Goal: Information Seeking & Learning: Learn about a topic

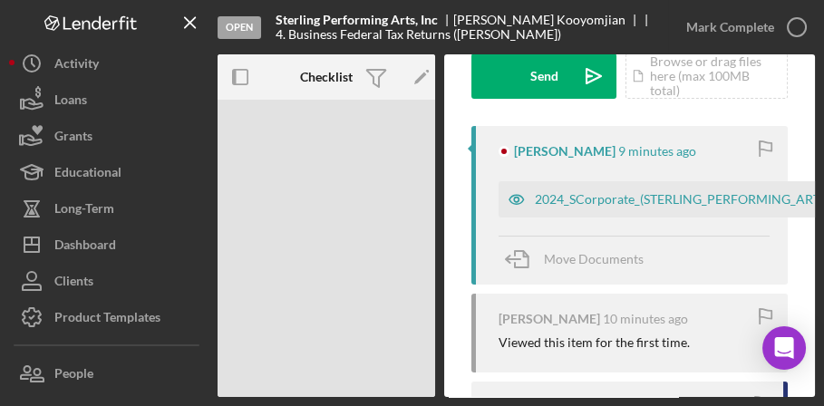
scroll to position [289, 0]
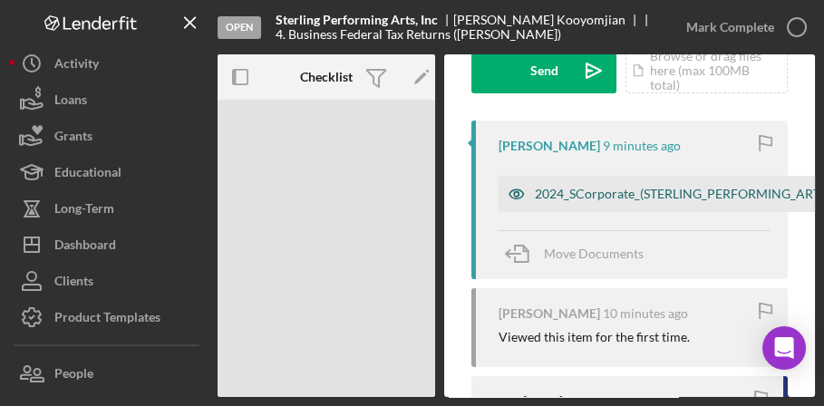
click at [587, 190] on div "2024_SCorporate_(STERLING_PERFORMING_ARTS,_INC.)_Efile_Authorization_Forms.pdf" at bounding box center [788, 194] width 507 height 15
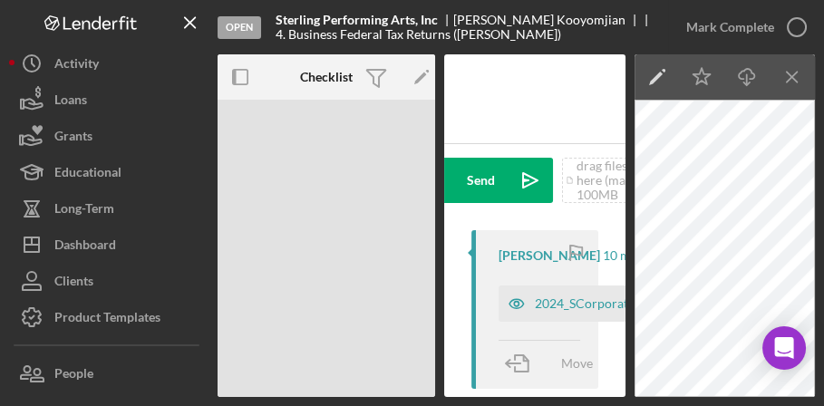
scroll to position [144, 0]
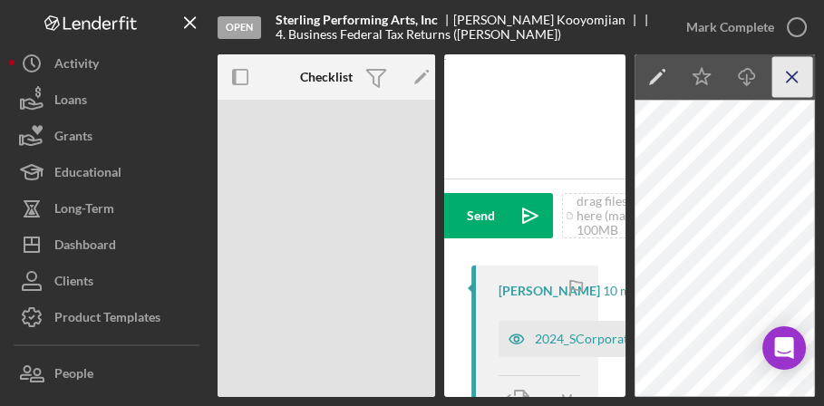
click at [799, 79] on icon "Icon/Menu Close" at bounding box center [793, 77] width 41 height 41
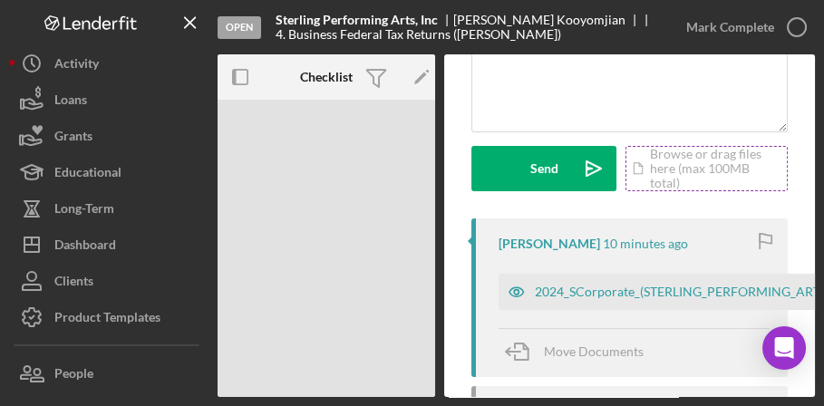
scroll to position [217, 0]
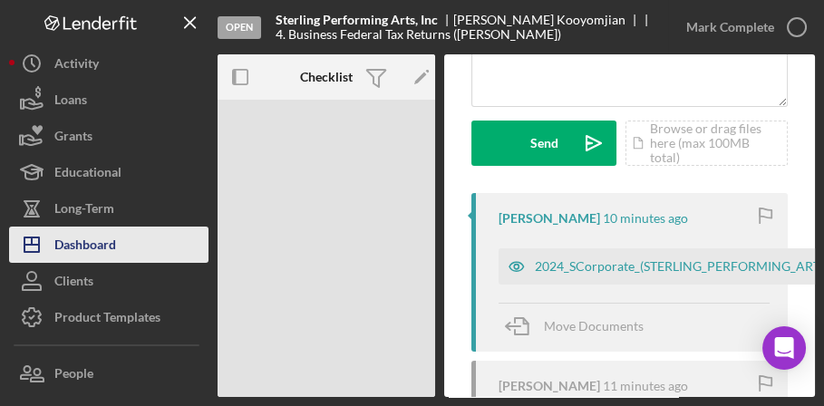
click at [91, 237] on div "Dashboard" at bounding box center [85, 247] width 62 height 41
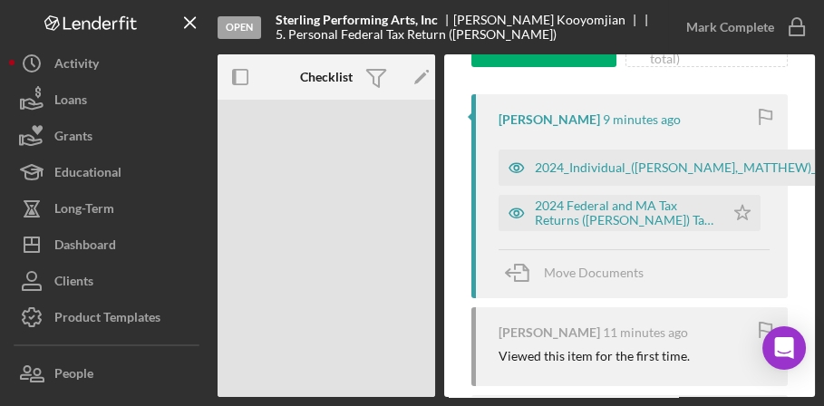
scroll to position [289, 0]
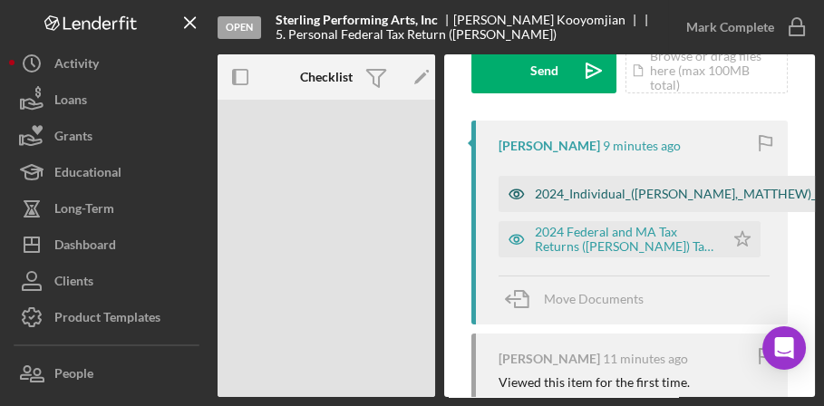
click at [594, 195] on div "2024_Individual_([PERSON_NAME],_MATTHEW)_Efile_Authorization_Forms.pdf" at bounding box center [762, 194] width 454 height 15
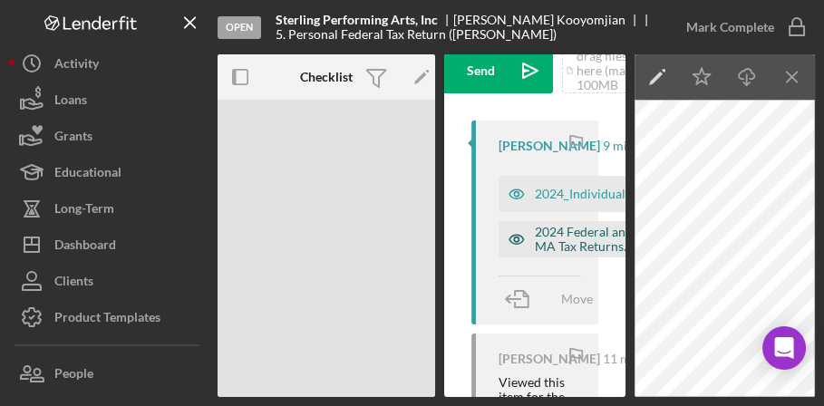
click at [554, 254] on div "2024 Federal and MA Tax Returns ([PERSON_NAME]) Tax Return.pdf" at bounding box center [589, 239] width 108 height 29
click at [786, 78] on icon "Icon/Menu Close" at bounding box center [793, 77] width 41 height 41
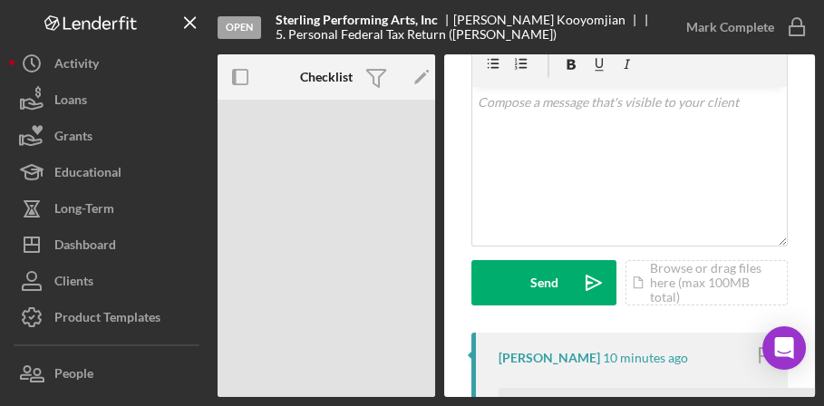
scroll to position [0, 0]
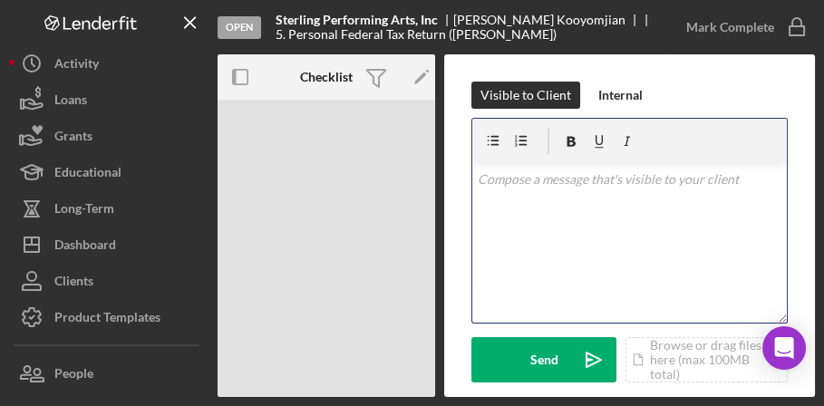
click at [492, 180] on p at bounding box center [630, 180] width 305 height 20
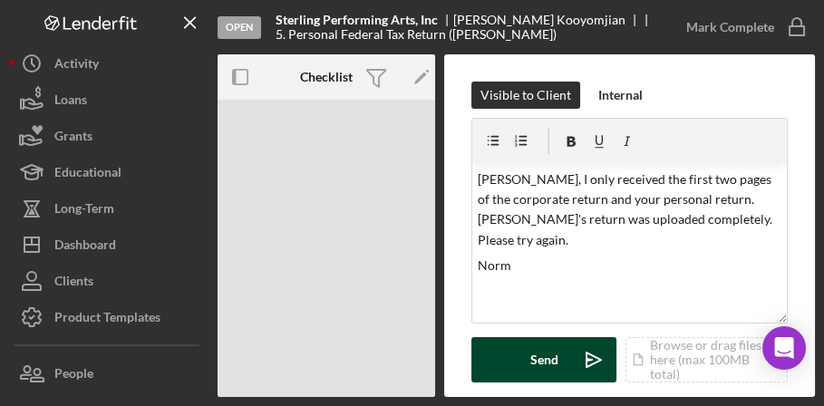
click at [539, 364] on div "Send" at bounding box center [545, 359] width 28 height 45
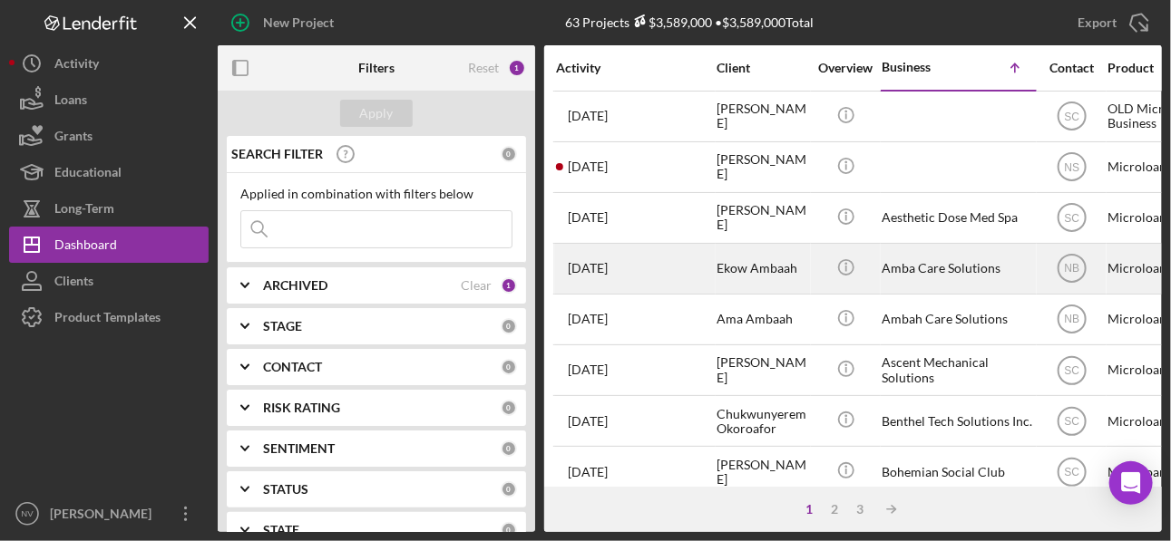
click at [823, 275] on div "Icon/Info" at bounding box center [846, 269] width 68 height 48
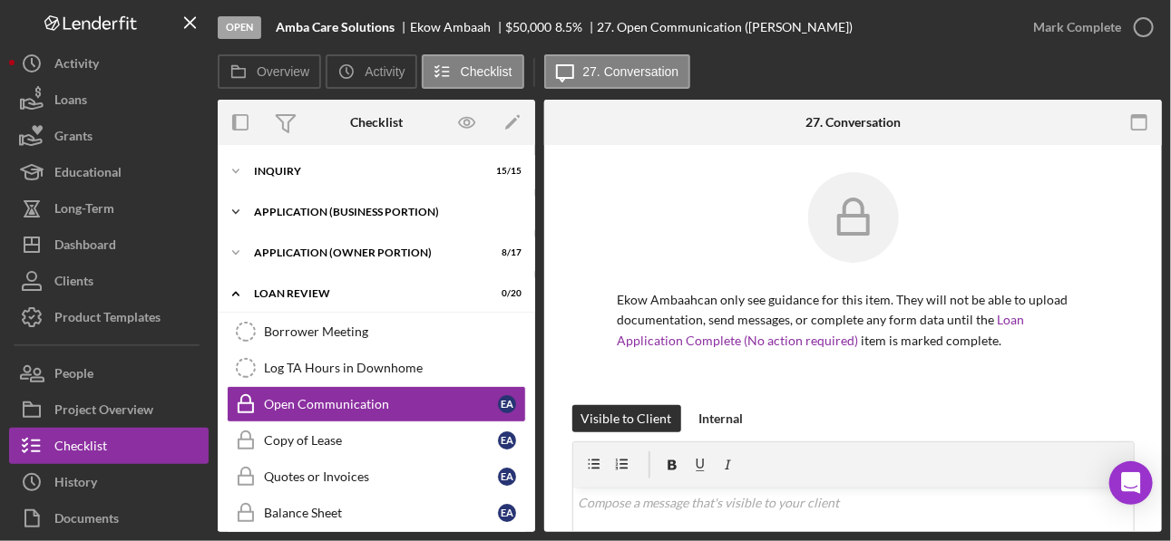
click at [342, 209] on div "APPLICATION (BUSINESS PORTION)" at bounding box center [383, 212] width 258 height 11
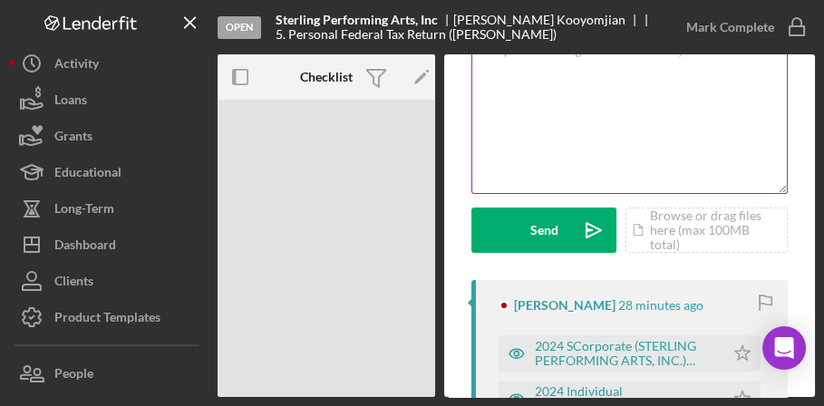
scroll to position [289, 0]
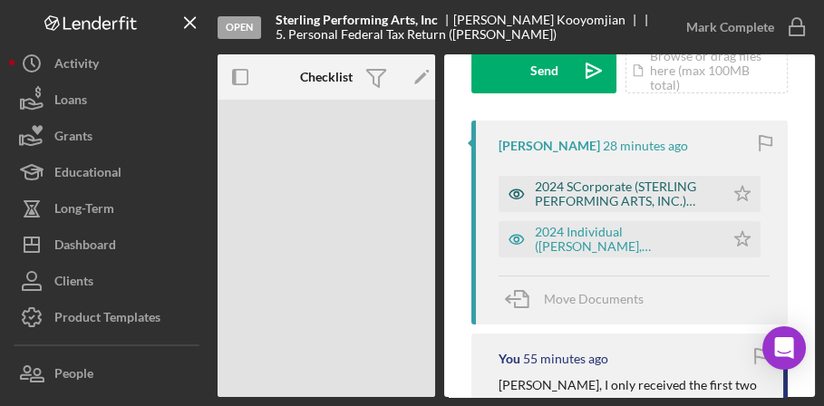
click at [578, 193] on div "2024 SCorporate (STERLING PERFORMING ARTS, INC.) GovernmentCopy.pdf" at bounding box center [625, 194] width 180 height 29
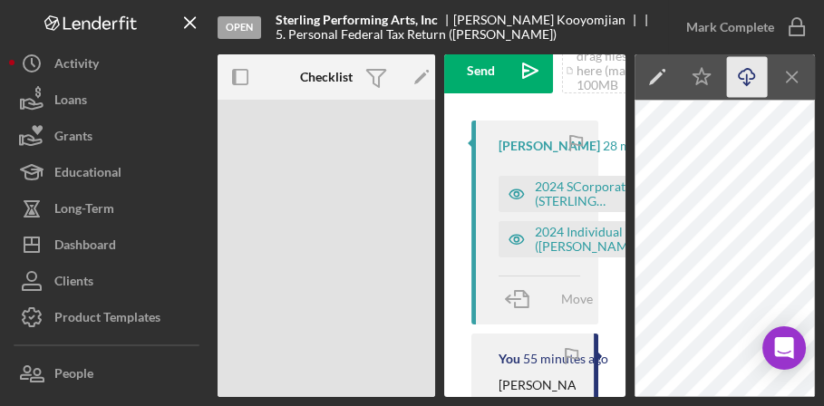
click at [748, 81] on icon "Icon/Download" at bounding box center [747, 77] width 41 height 41
click at [533, 245] on div "2024 Individual (KOOYOMJIAN, MATTHEW) GovernmentCopy.pdf" at bounding box center [582, 239] width 167 height 36
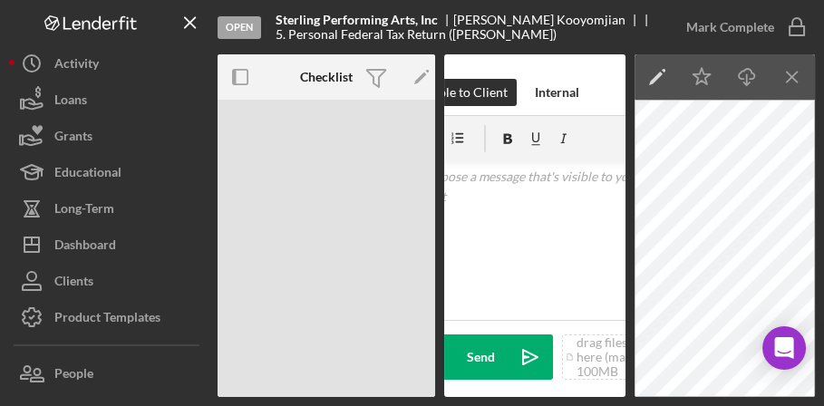
scroll to position [0, 0]
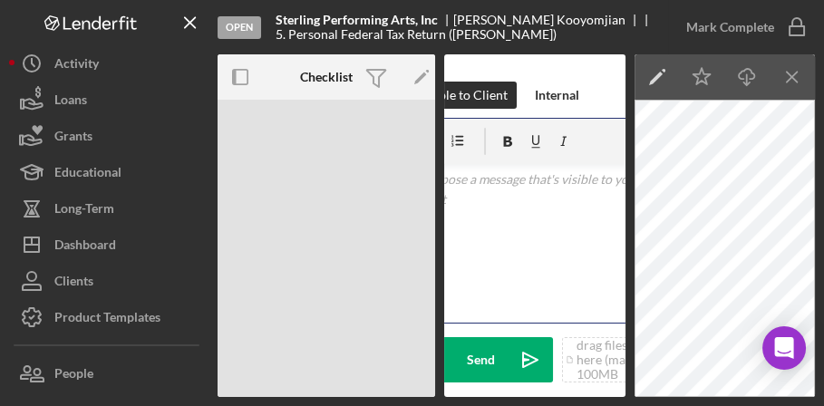
click at [487, 216] on div "v Color teal Color pink Remove color Add row above Add row below Add column bef…" at bounding box center [534, 243] width 251 height 159
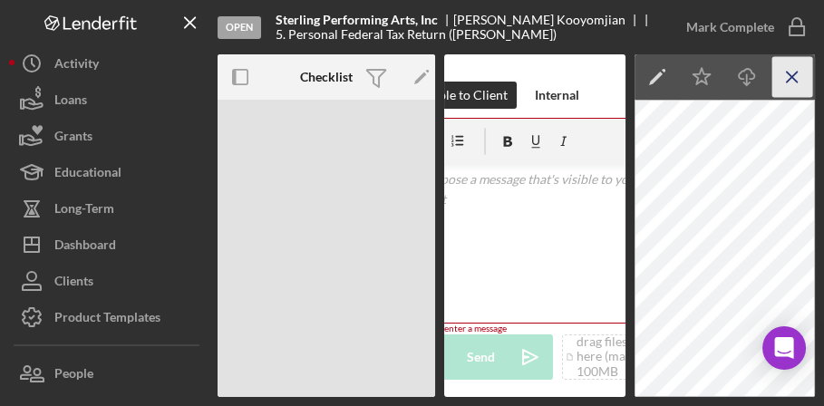
click at [797, 82] on line "button" at bounding box center [792, 77] width 10 height 10
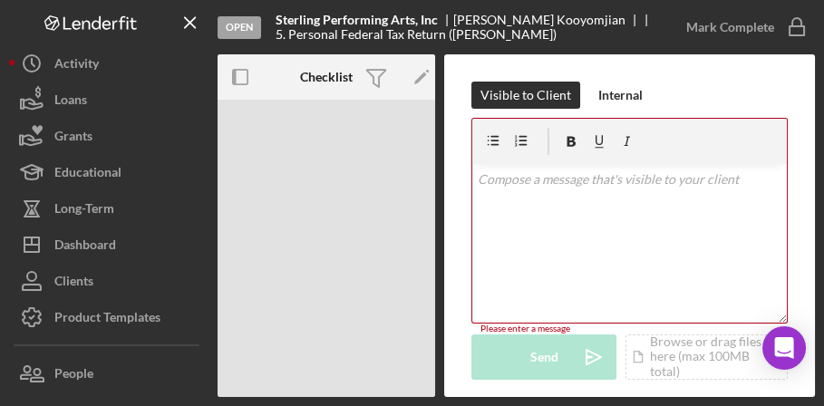
click at [547, 185] on p at bounding box center [630, 180] width 305 height 20
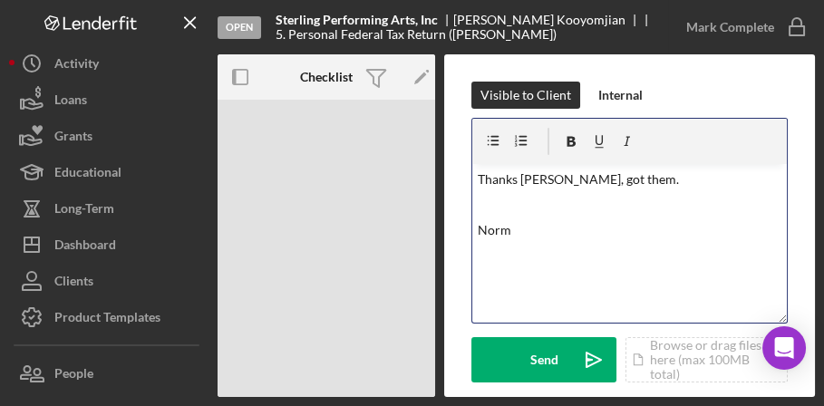
click at [522, 195] on p at bounding box center [630, 205] width 305 height 20
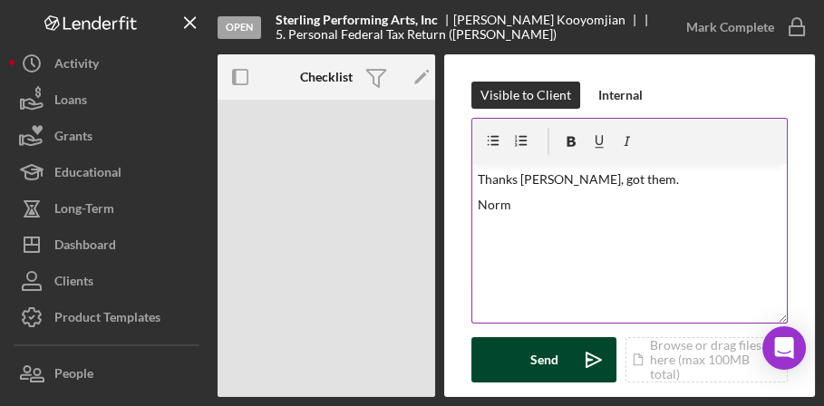
click at [537, 362] on div "Send" at bounding box center [545, 359] width 28 height 45
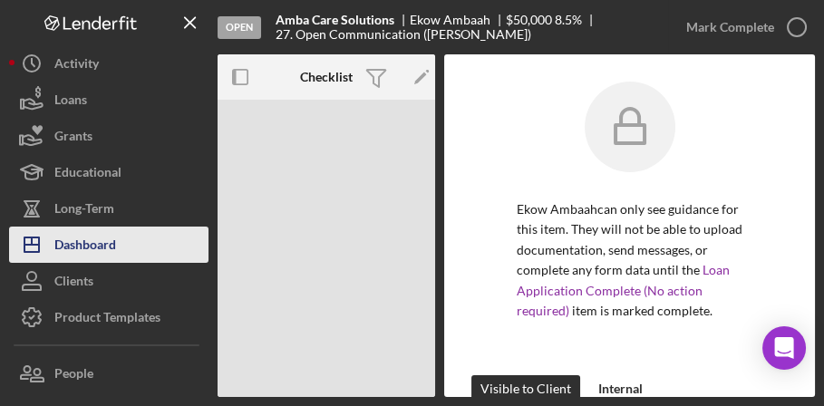
click at [95, 248] on div "Dashboard" at bounding box center [85, 247] width 62 height 41
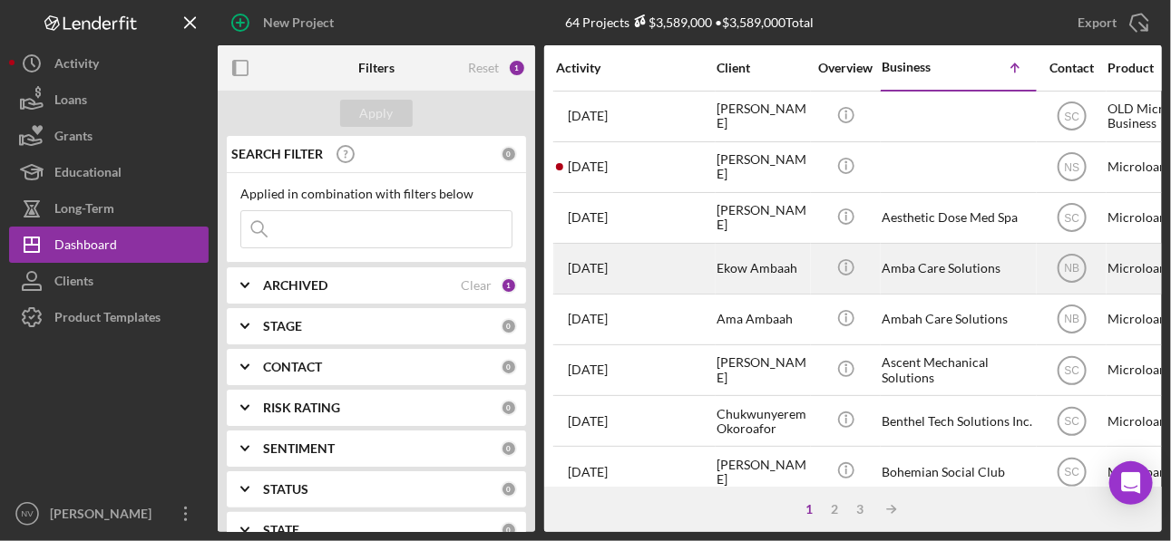
click at [823, 266] on div "Amba Care Solutions" at bounding box center [956, 269] width 151 height 48
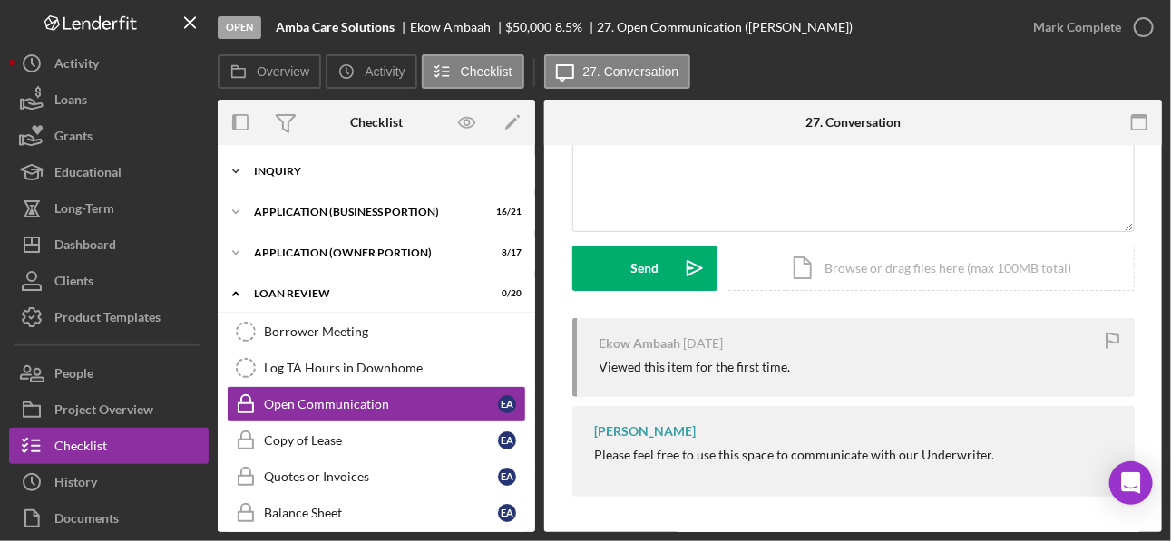
click at [275, 172] on div "INQUIRY" at bounding box center [383, 171] width 258 height 11
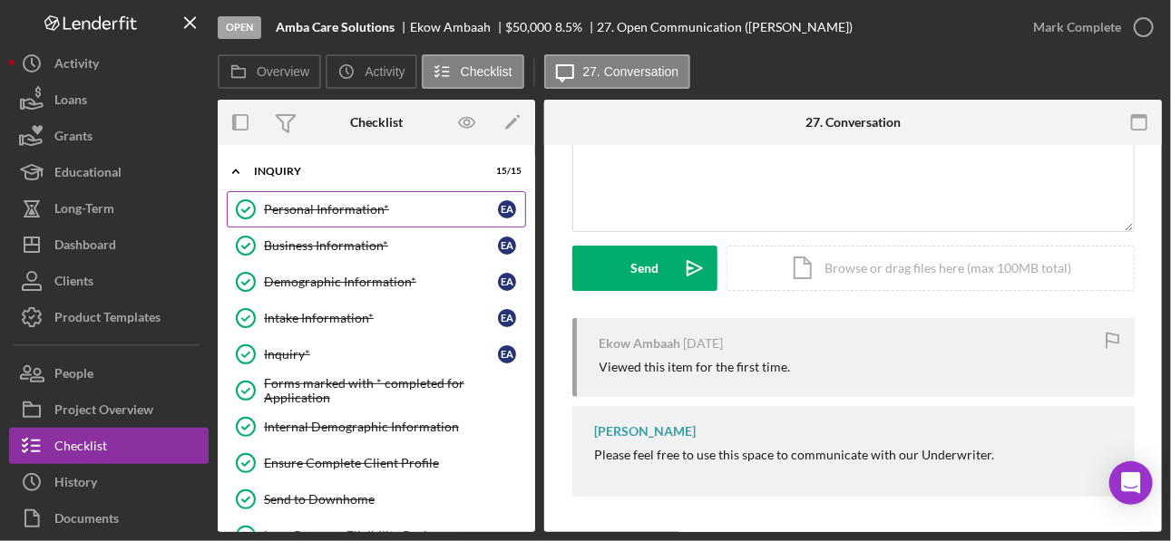
click at [327, 215] on div "Personal Information*" at bounding box center [381, 209] width 234 height 15
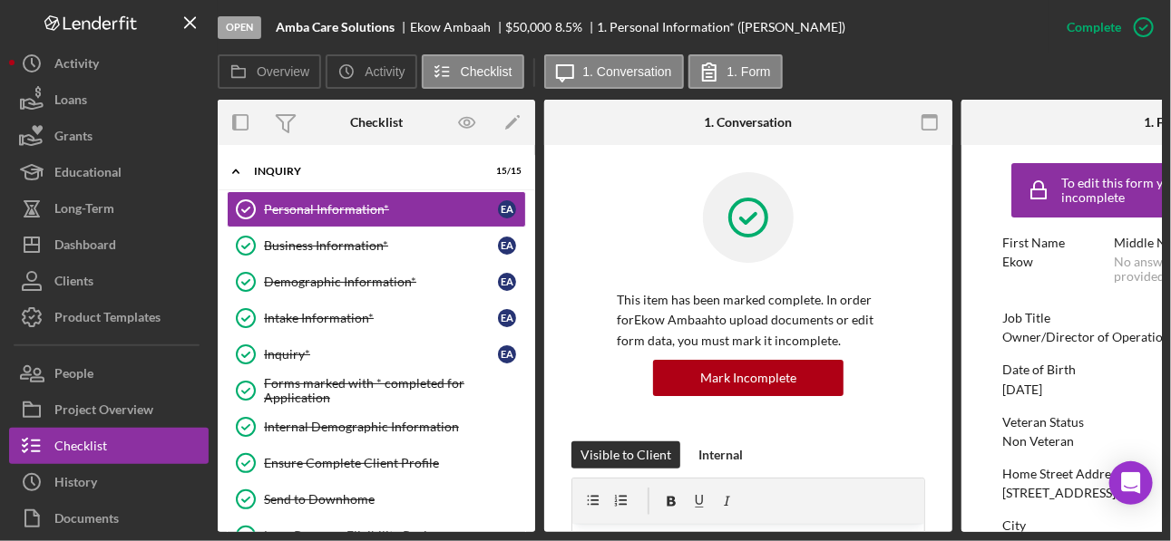
click at [823, 405] on div "Non Veteran" at bounding box center [1038, 441] width 72 height 15
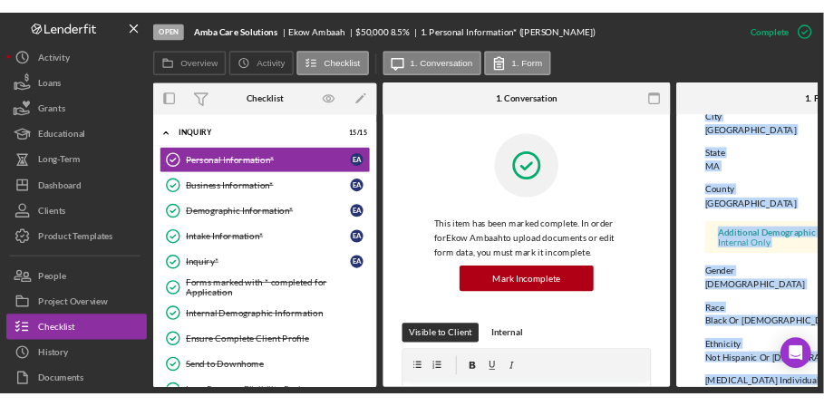
scroll to position [478, 0]
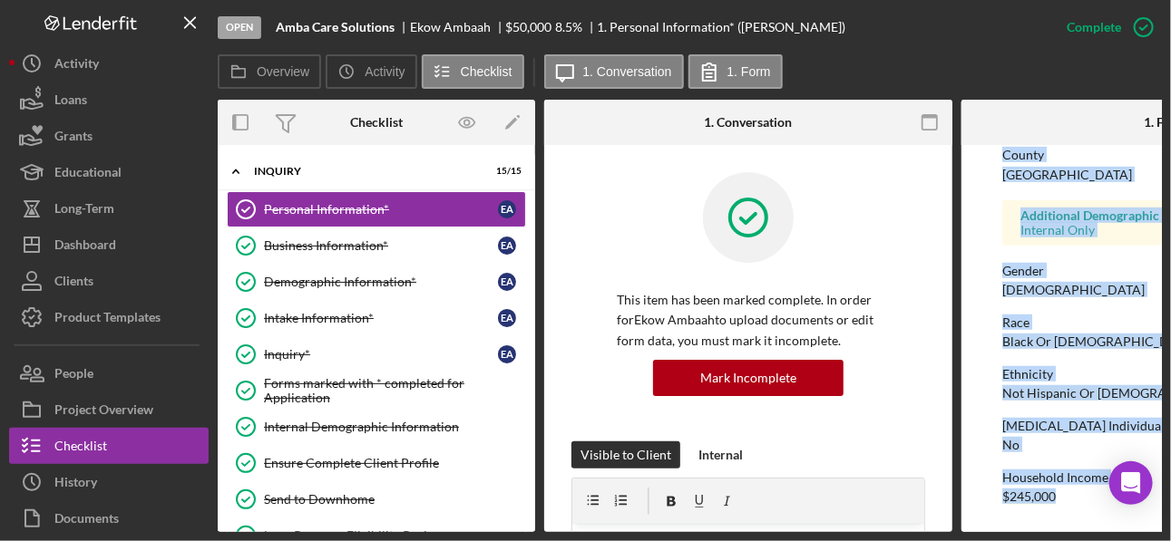
drag, startPoint x: 1001, startPoint y: 247, endPoint x: 1073, endPoint y: 501, distance: 263.8
click at [823, 405] on div "To edit this form you must mark this item incomplete First Name Ekow Middle Nam…" at bounding box center [1165, 101] width 326 height 843
copy div "First Name Ekow Middle Name No answer provided Last Name Ambaah Job Title Owner…"
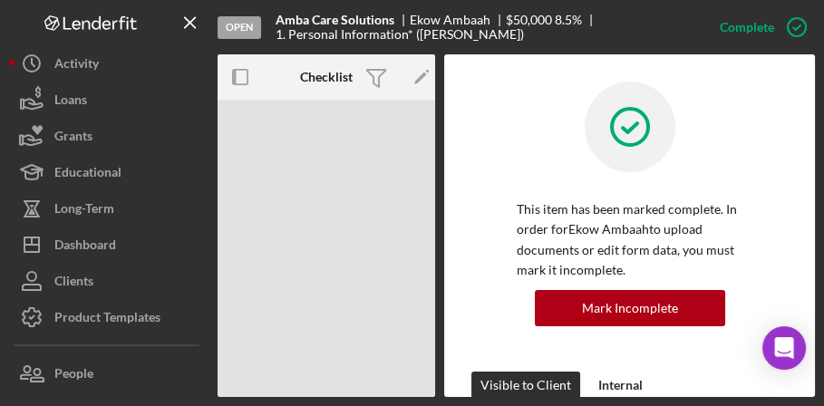
click at [745, 144] on div "This item has been marked complete. In order for Ekow Ambaah to upload document…" at bounding box center [630, 227] width 317 height 290
click at [340, 145] on div "Open Amba Care Solutions Ekow Ambaah $50,000 $50,000 8.5 % 1. Personal Informat…" at bounding box center [327, 248] width 218 height 297
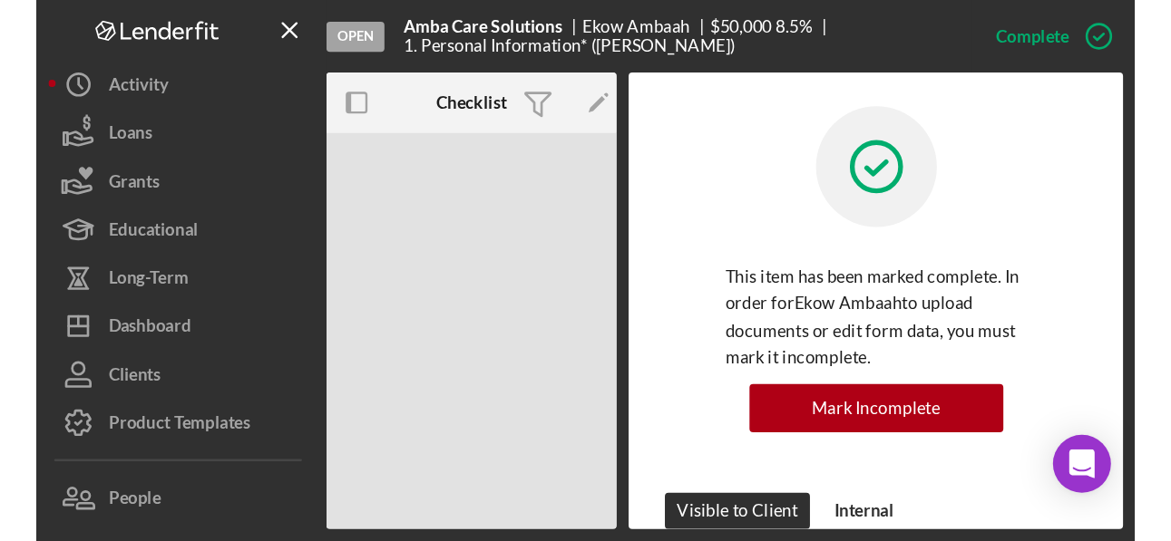
scroll to position [0, 0]
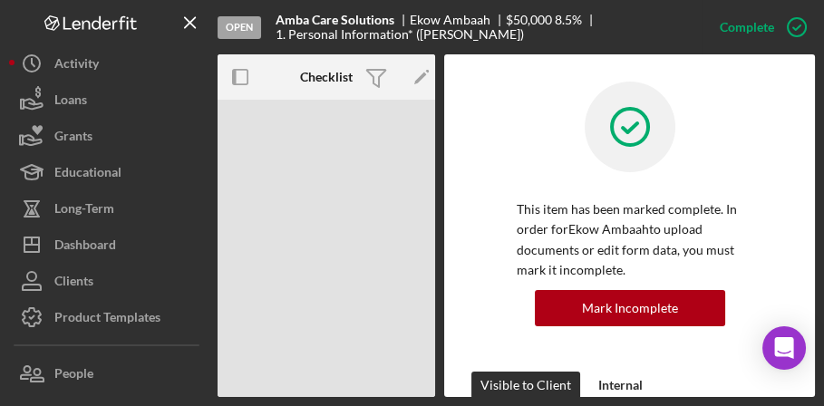
click at [338, 82] on b "Checklist" at bounding box center [326, 77] width 53 height 15
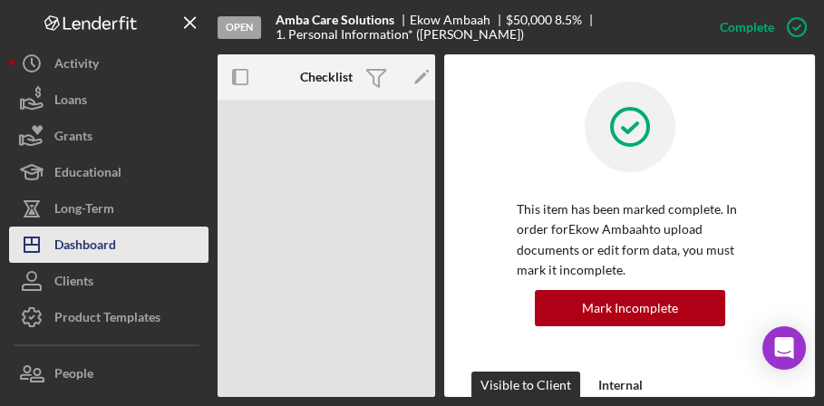
click at [90, 254] on div "Dashboard" at bounding box center [85, 247] width 62 height 41
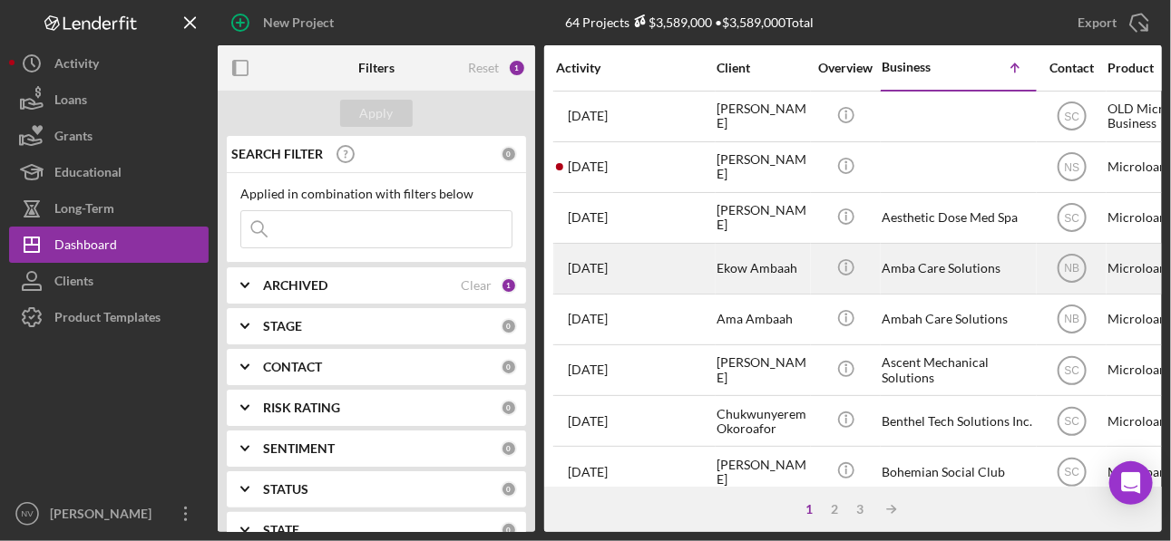
click at [823, 273] on div "Amba Care Solutions" at bounding box center [956, 269] width 151 height 48
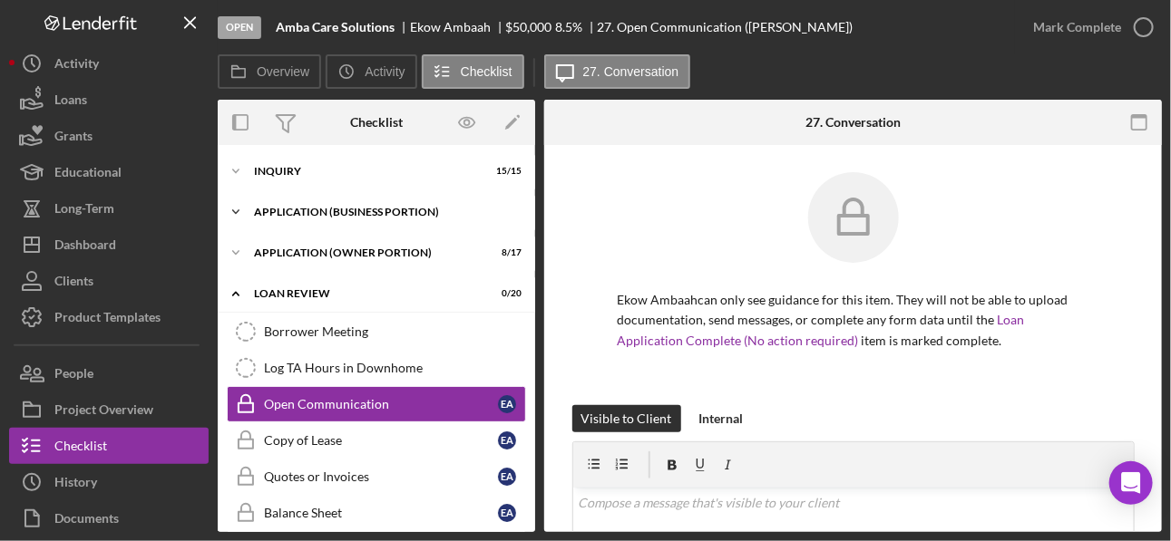
click at [345, 207] on div "APPLICATION (BUSINESS PORTION)" at bounding box center [383, 212] width 258 height 11
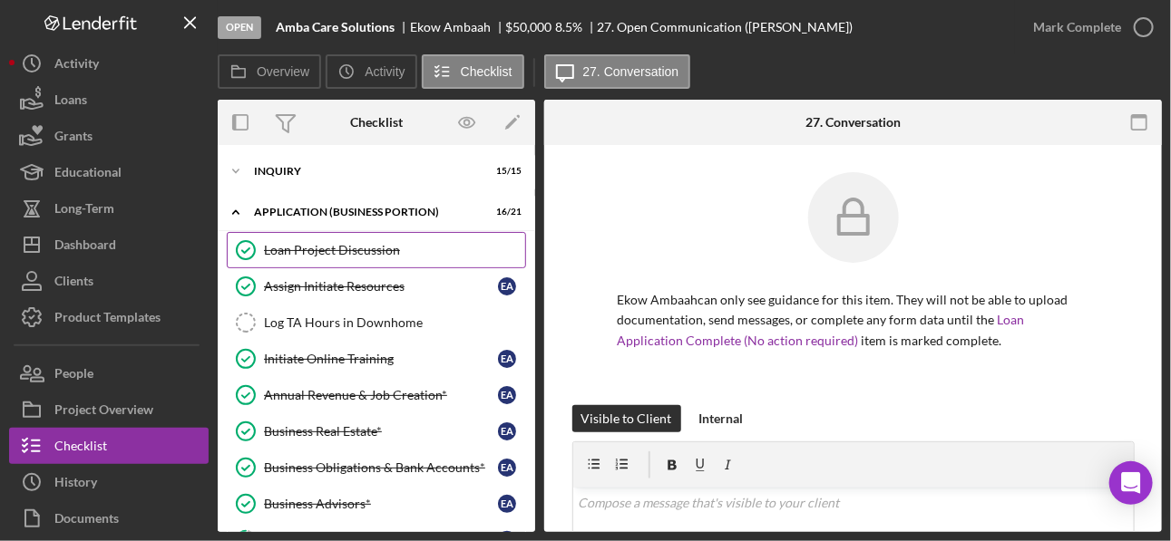
click at [340, 256] on div "Loan Project Discussion" at bounding box center [394, 250] width 261 height 15
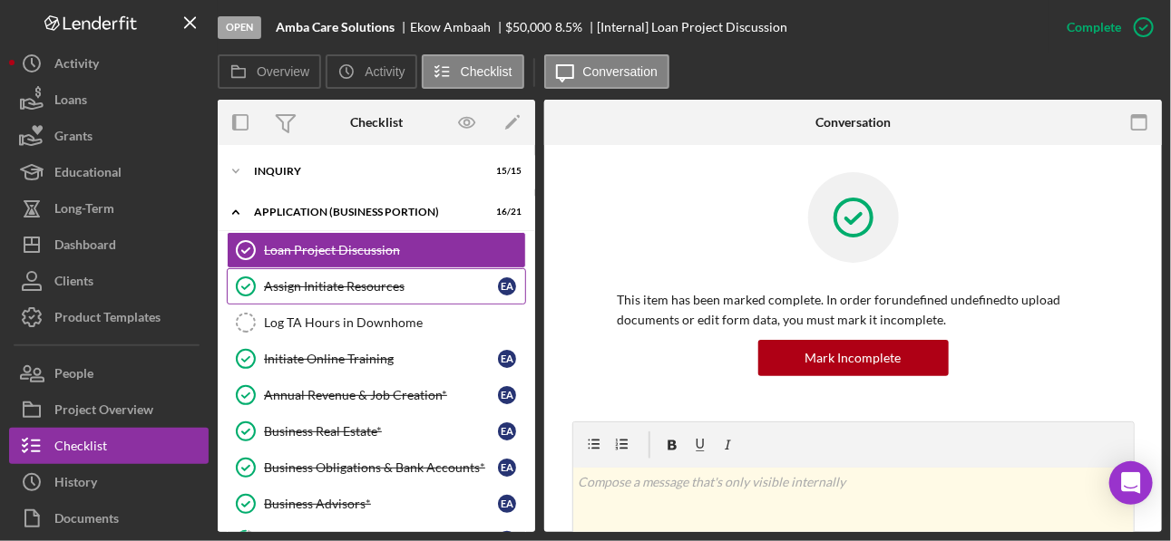
click at [325, 290] on div "Assign Initiate Resources" at bounding box center [381, 286] width 234 height 15
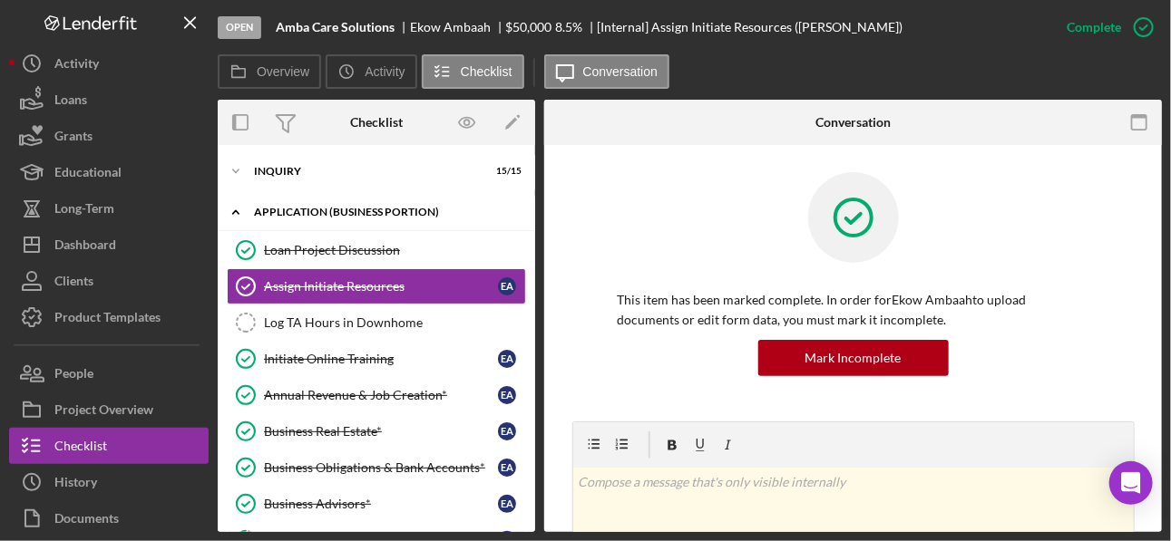
click at [337, 215] on div "APPLICATION (BUSINESS PORTION)" at bounding box center [383, 212] width 258 height 11
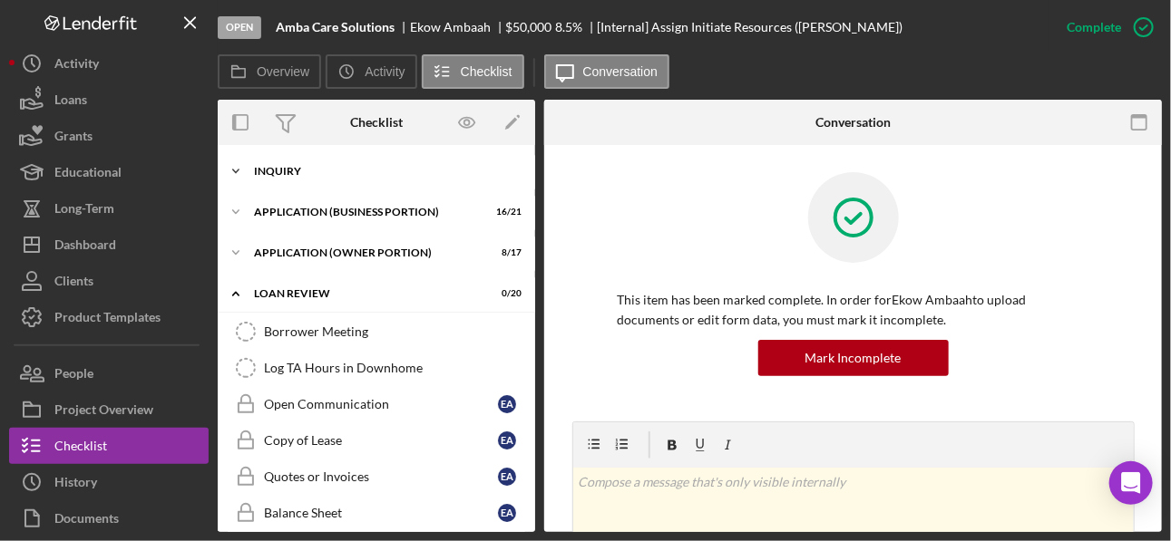
click at [308, 173] on div "INQUIRY" at bounding box center [383, 171] width 258 height 11
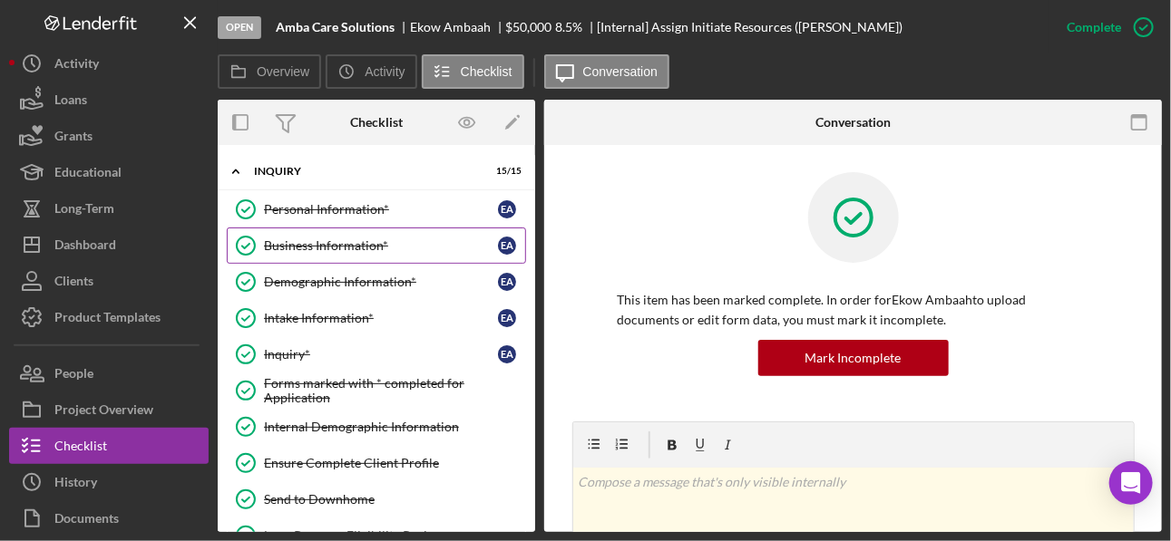
click at [322, 246] on div "Business Information*" at bounding box center [381, 246] width 234 height 15
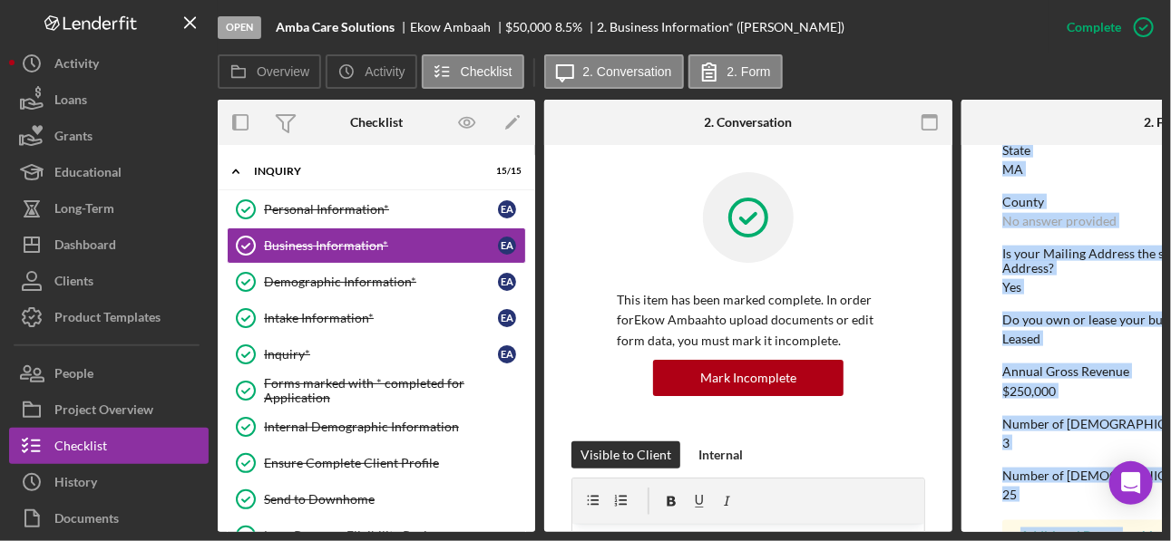
scroll to position [998, 0]
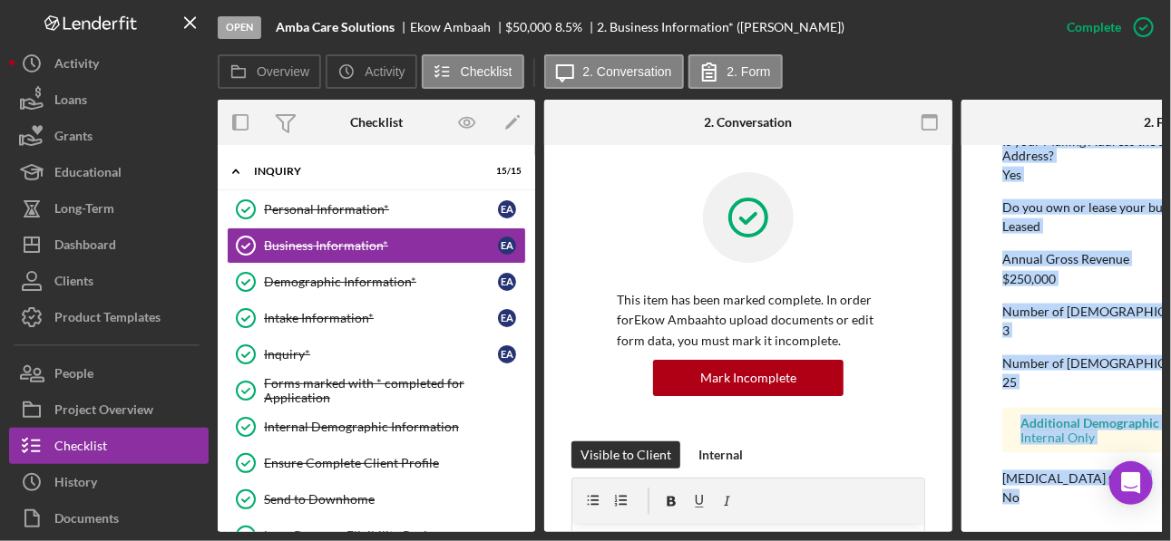
drag, startPoint x: 1002, startPoint y: 245, endPoint x: 1119, endPoint y: 525, distance: 303.7
click at [823, 405] on form "To edit this form you must mark this item incomplete Business Name Amba Care So…" at bounding box center [1165, 338] width 408 height 387
copy div "Business Name Amba Care Solutions DBA Senior Helpers of Fitchburg Business Star…"
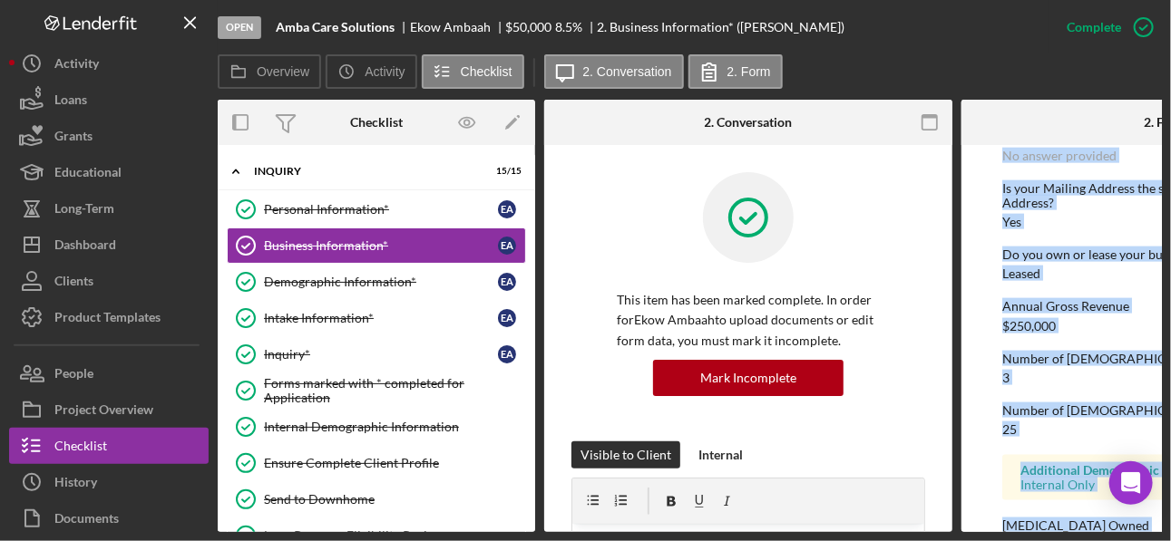
scroll to position [926, 0]
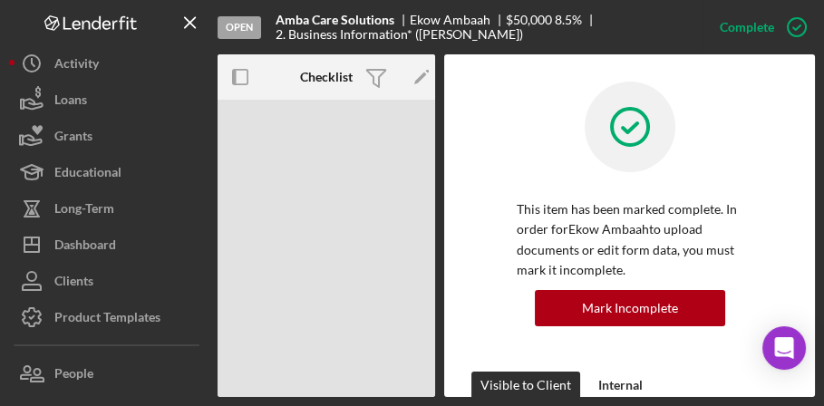
click at [703, 157] on div at bounding box center [630, 141] width 226 height 118
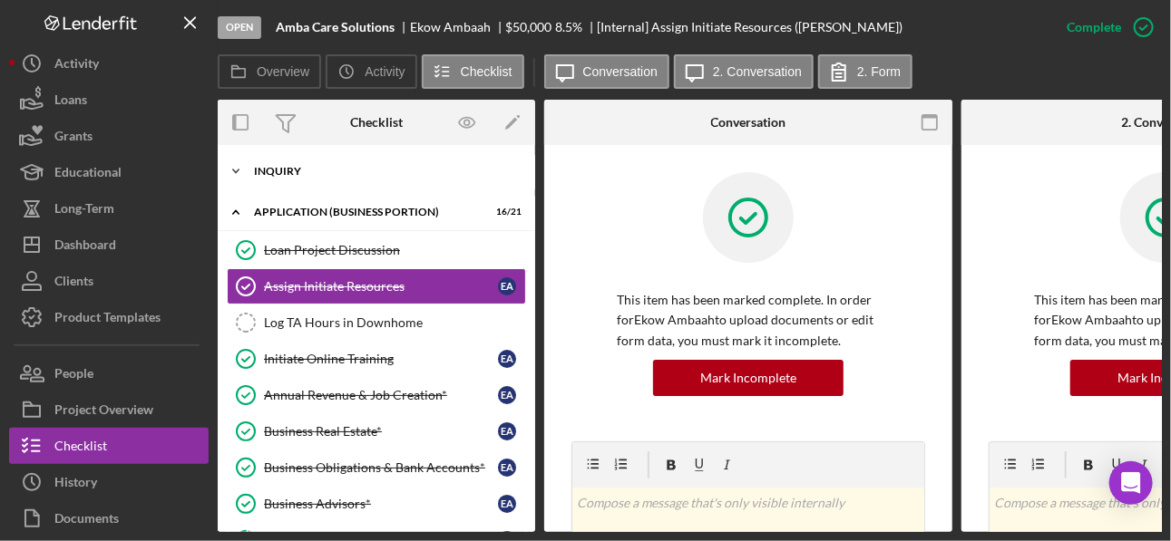
click at [307, 177] on div "Icon/Expander INQUIRY 15 / 15" at bounding box center [376, 171] width 317 height 36
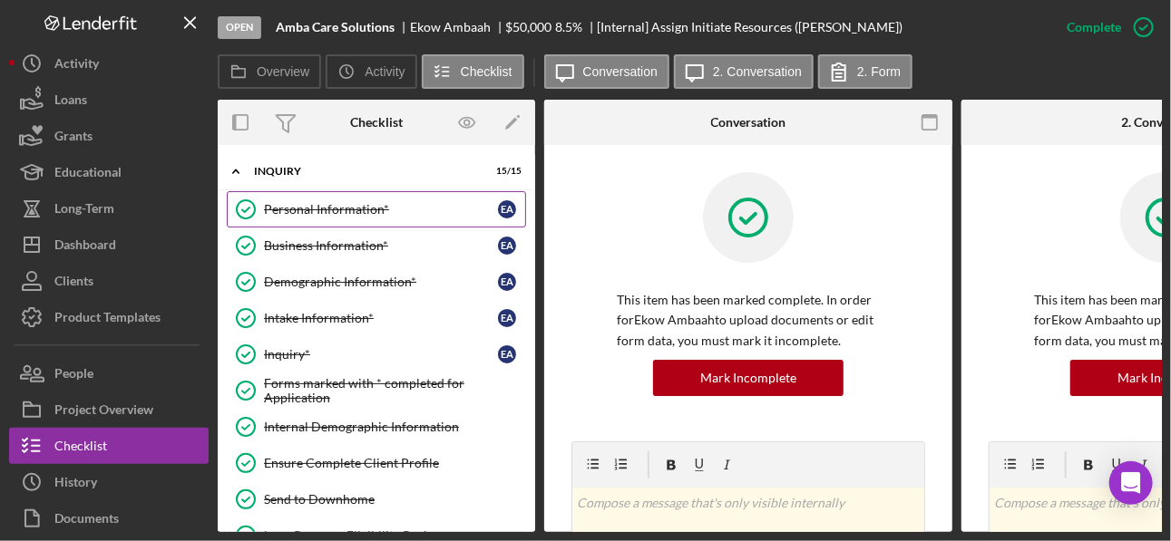
click at [318, 218] on link "Personal Information* Personal Information* E A" at bounding box center [376, 209] width 299 height 36
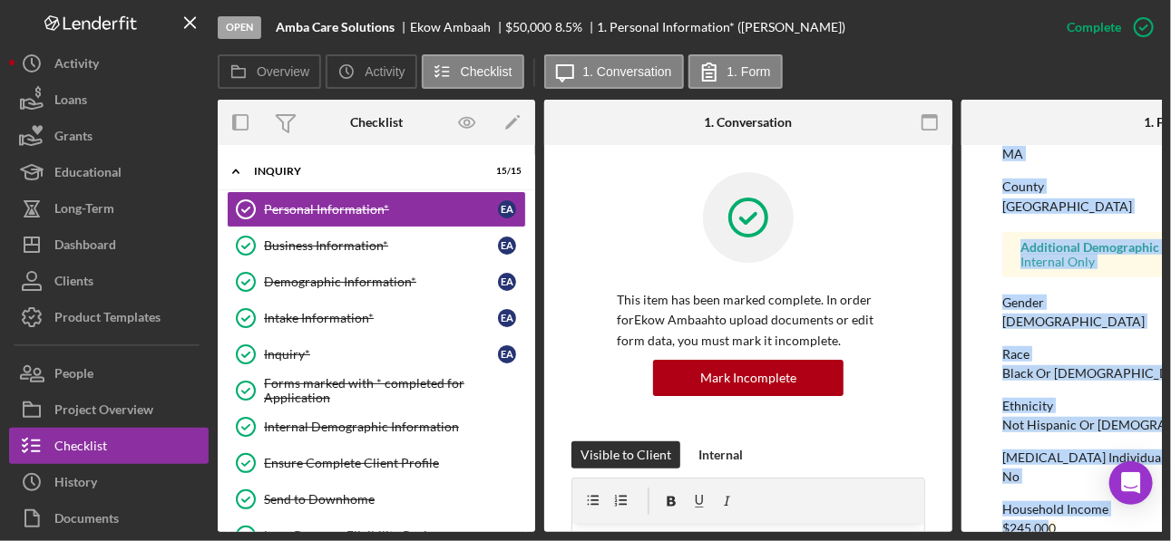
scroll to position [478, 0]
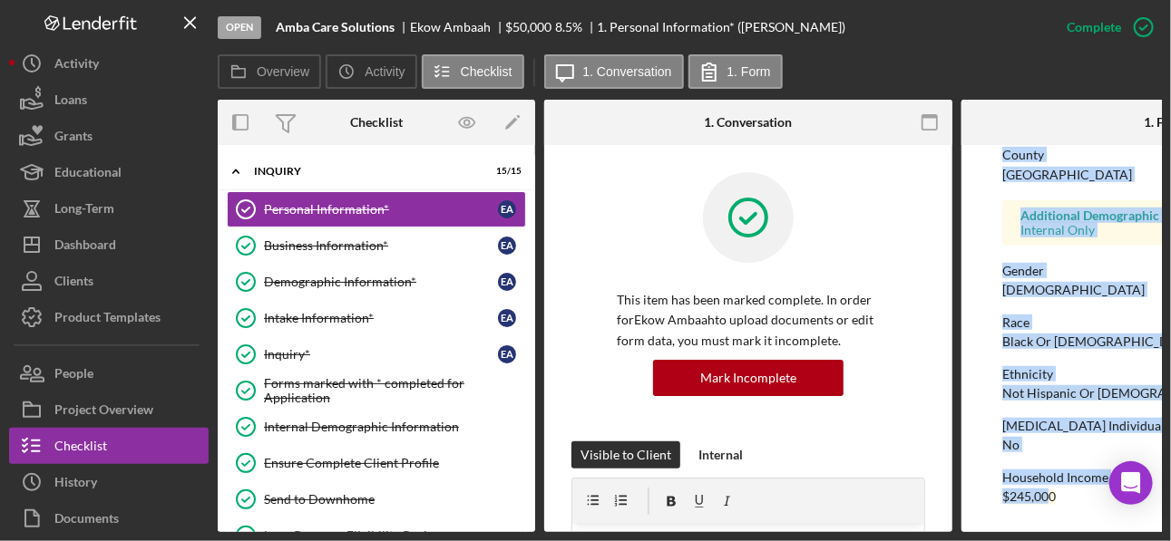
drag, startPoint x: 1003, startPoint y: 243, endPoint x: 1043, endPoint y: 537, distance: 296.5
click at [823, 405] on div "Open Amba Care Solutions Ekow Ambaah $50,000 $50,000 8.5 % 1. Personal Informat…" at bounding box center [585, 270] width 1171 height 541
copy div "First Name Ekow Middle Name No answer provided Last Name Ambaah Job Title Owner…"
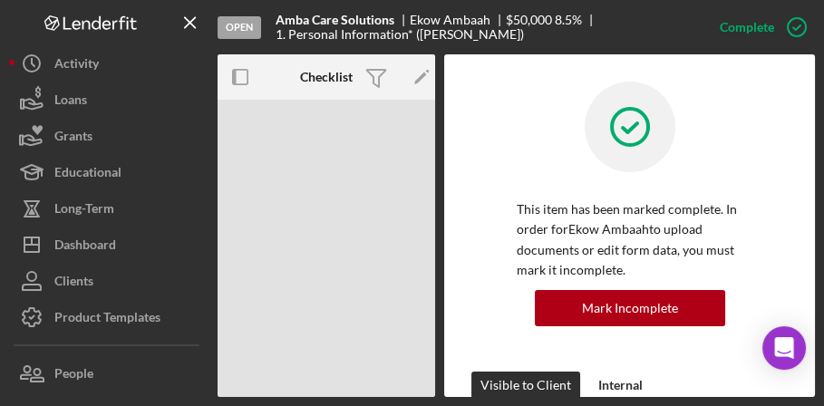
click at [716, 169] on div at bounding box center [630, 141] width 226 height 118
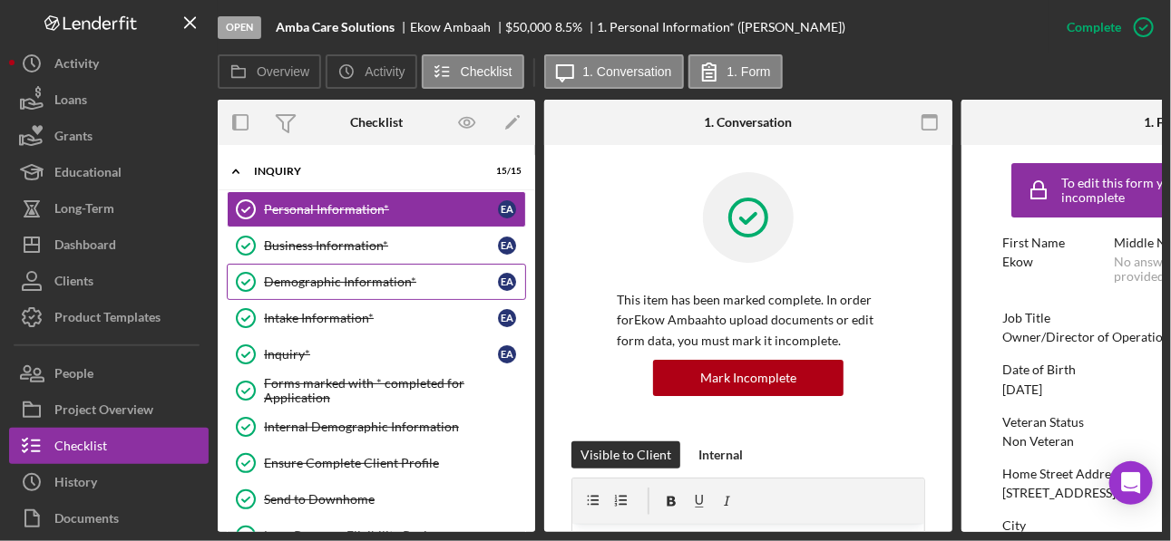
click at [317, 278] on div "Demographic Information*" at bounding box center [381, 282] width 234 height 15
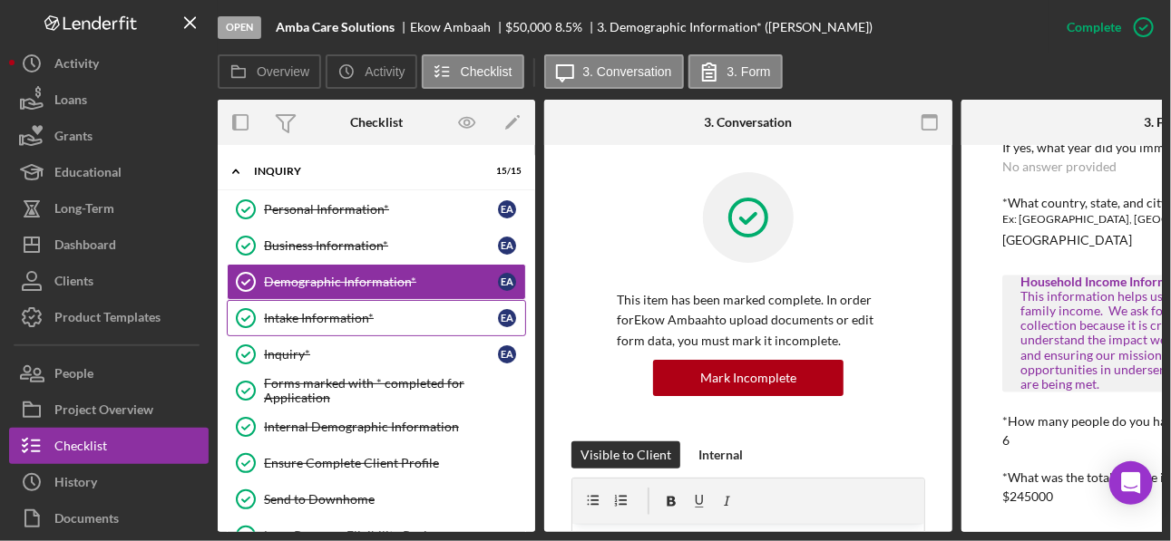
click at [331, 313] on div "Intake Information*" at bounding box center [381, 318] width 234 height 15
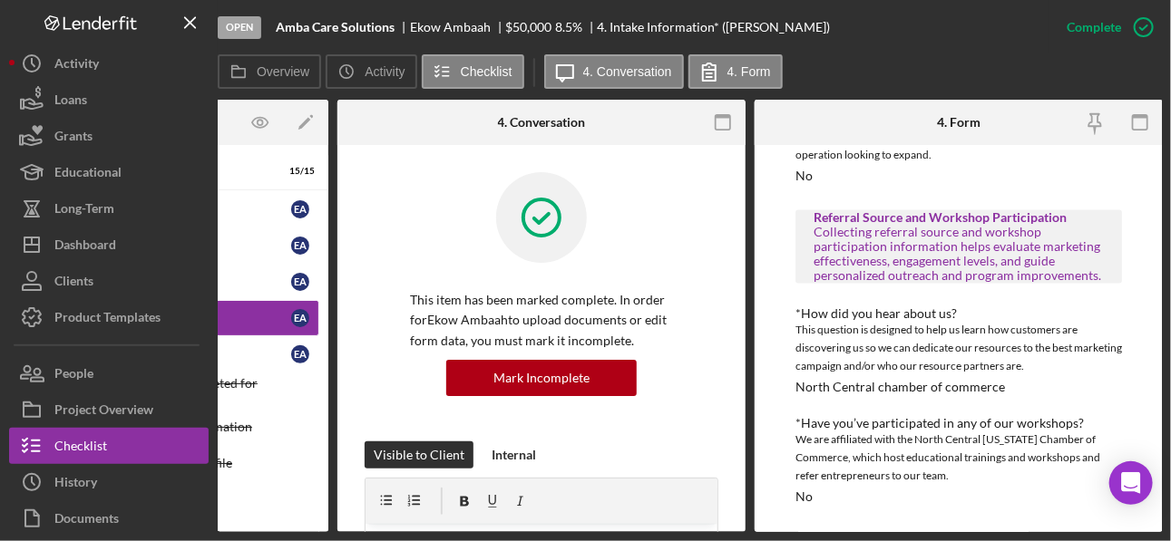
scroll to position [1090, 0]
drag, startPoint x: 1022, startPoint y: 469, endPoint x: 498, endPoint y: 434, distance: 525.3
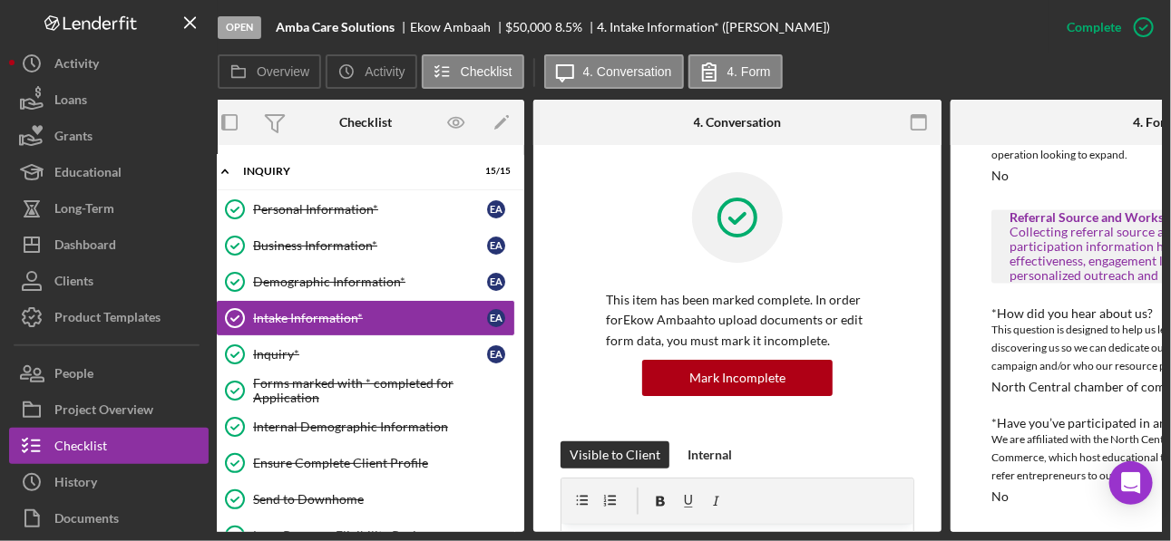
scroll to position [0, 0]
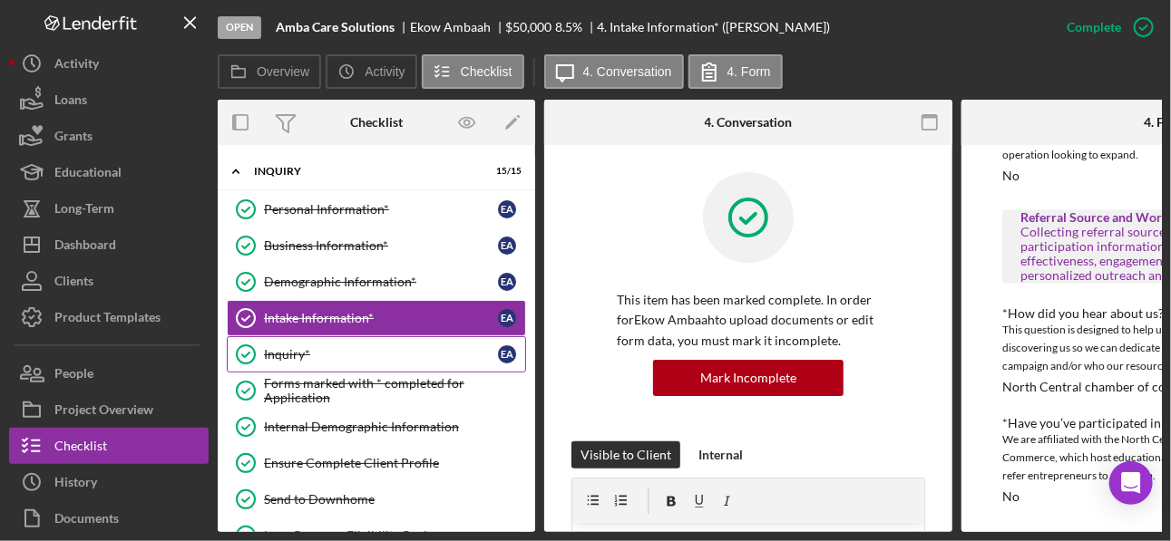
click at [275, 356] on div "Inquiry*" at bounding box center [381, 354] width 234 height 15
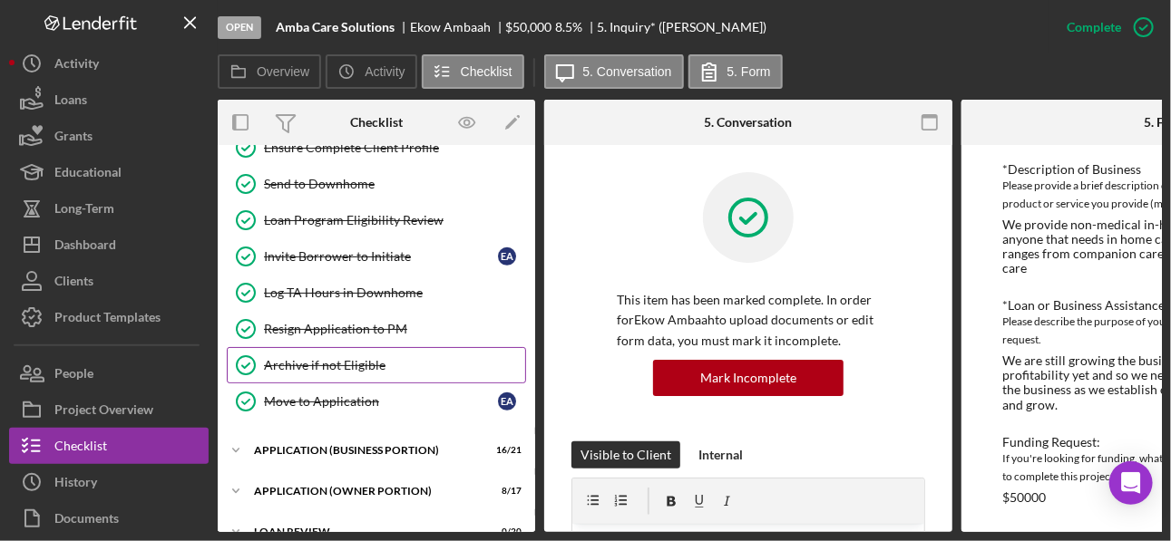
scroll to position [362, 0]
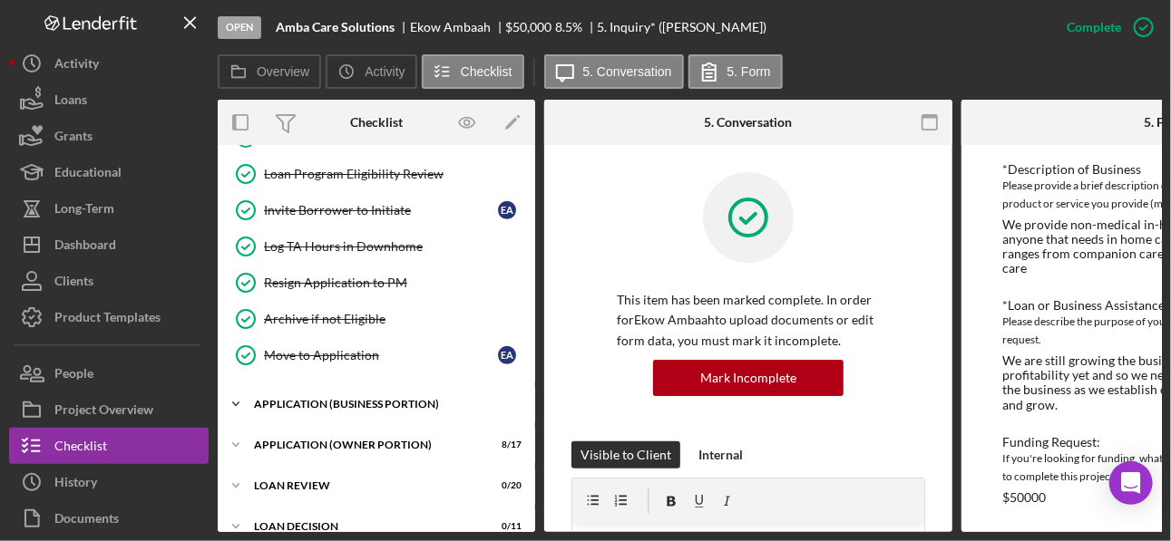
drag, startPoint x: 321, startPoint y: 470, endPoint x: 237, endPoint y: 396, distance: 111.8
click at [237, 396] on icon "Icon/Expander" at bounding box center [236, 404] width 36 height 36
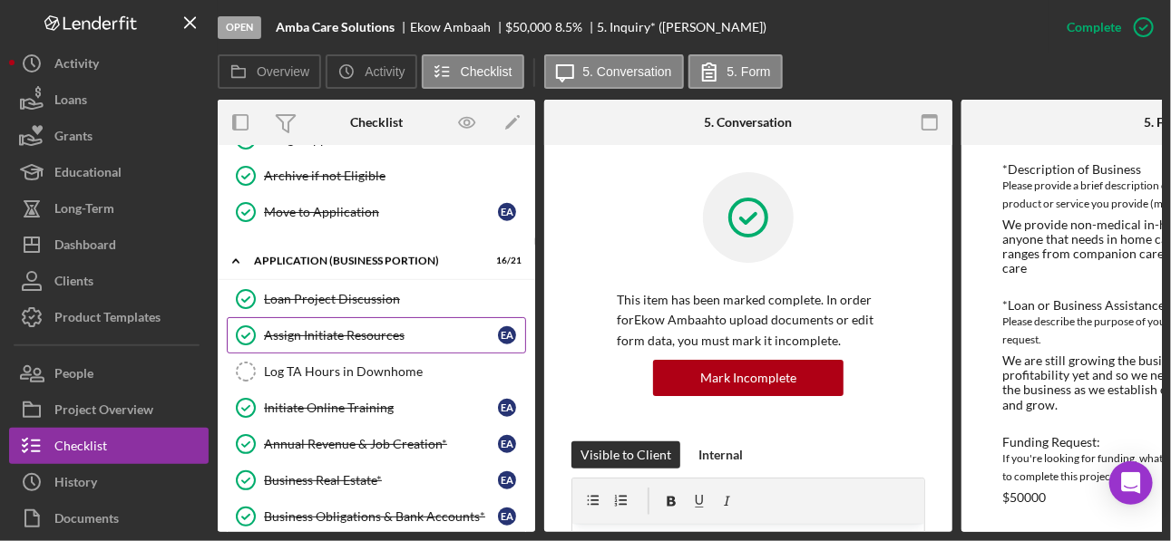
scroll to position [508, 0]
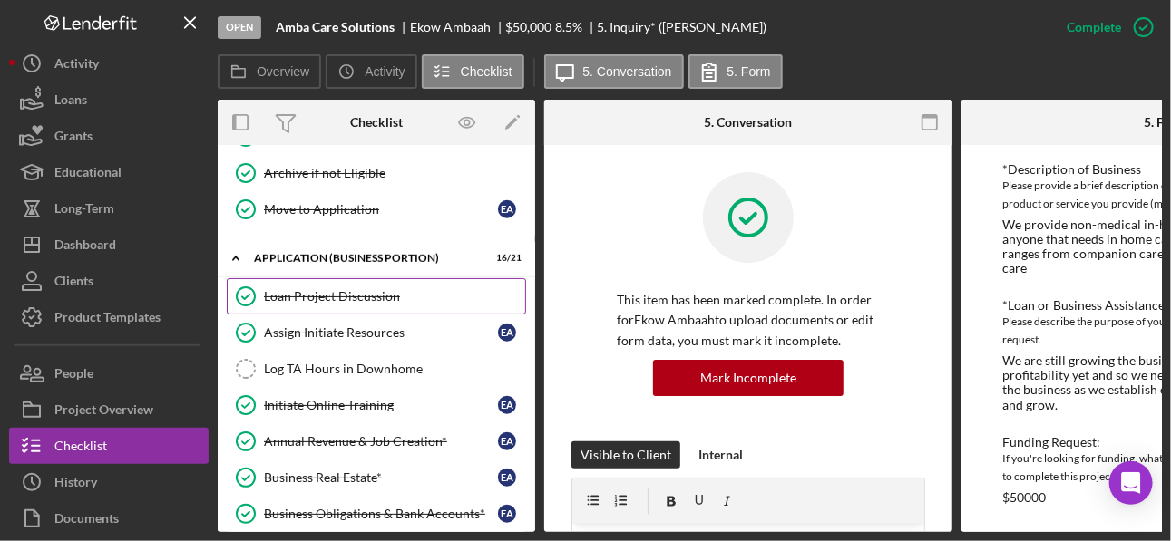
click at [336, 289] on div "Loan Project Discussion" at bounding box center [394, 296] width 261 height 15
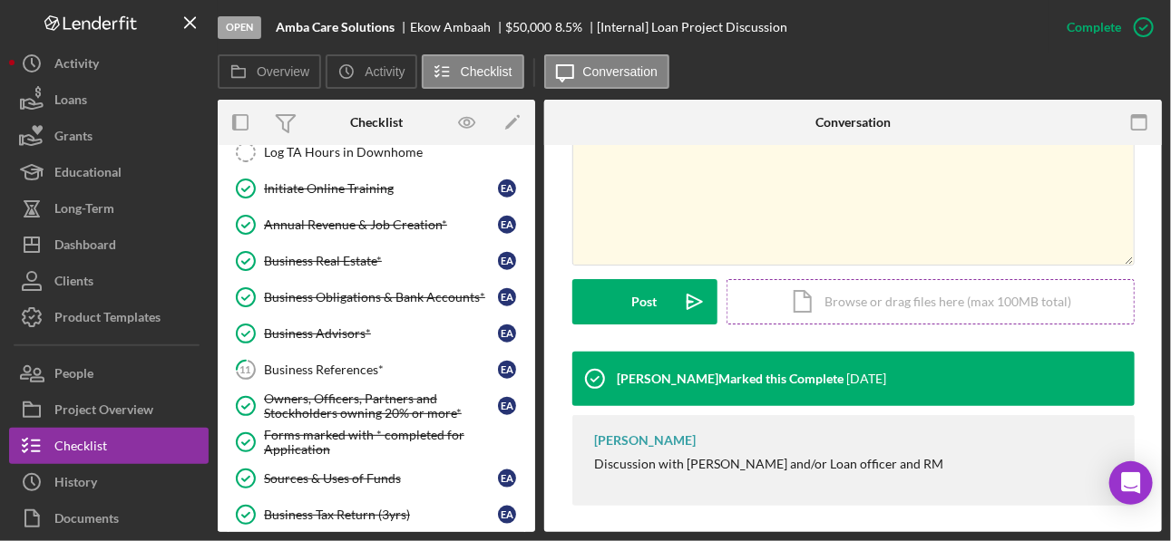
scroll to position [370, 0]
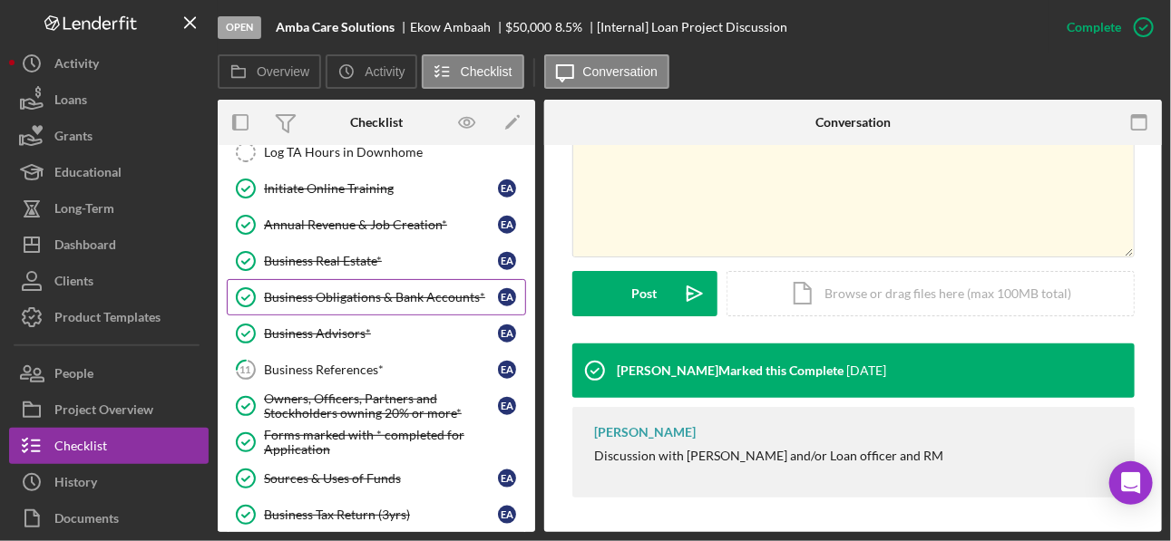
click at [340, 290] on div "Business Obligations & Bank Accounts*" at bounding box center [381, 297] width 234 height 15
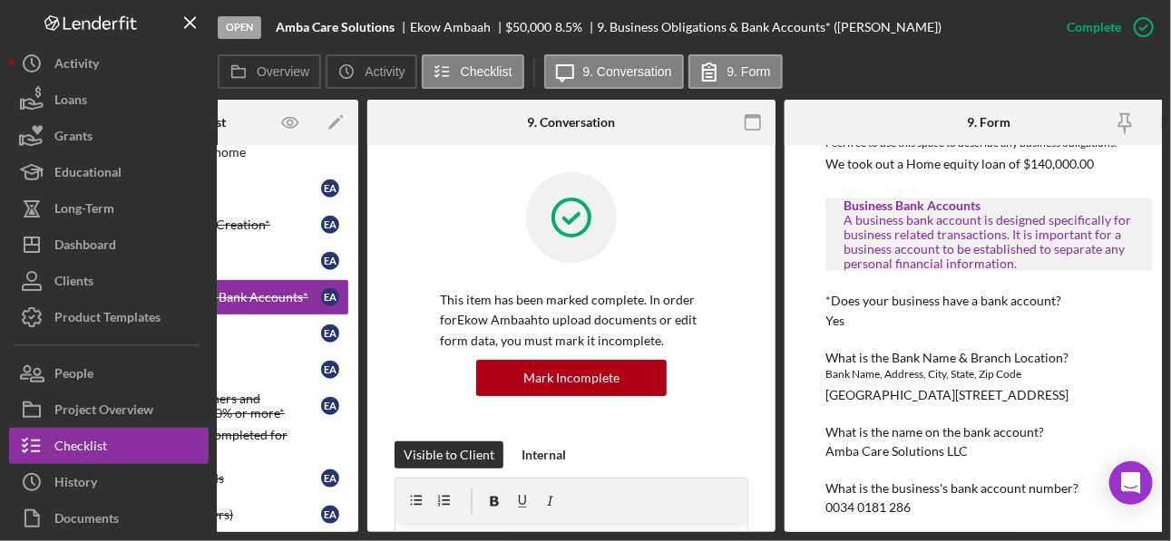
scroll to position [333, 0]
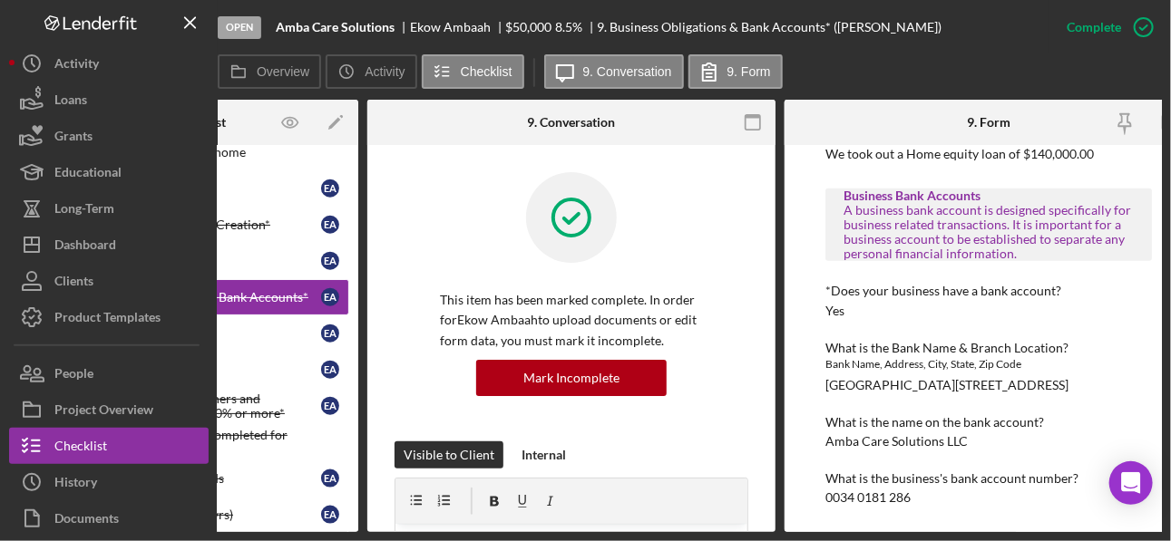
drag, startPoint x: 950, startPoint y: 441, endPoint x: 960, endPoint y: 435, distance: 12.2
drag, startPoint x: 960, startPoint y: 435, endPoint x: 829, endPoint y: 446, distance: 131.9
click at [823, 405] on div "Business Obligations Includes all loan applications, loans, lines of credit and…" at bounding box center [988, 206] width 326 height 599
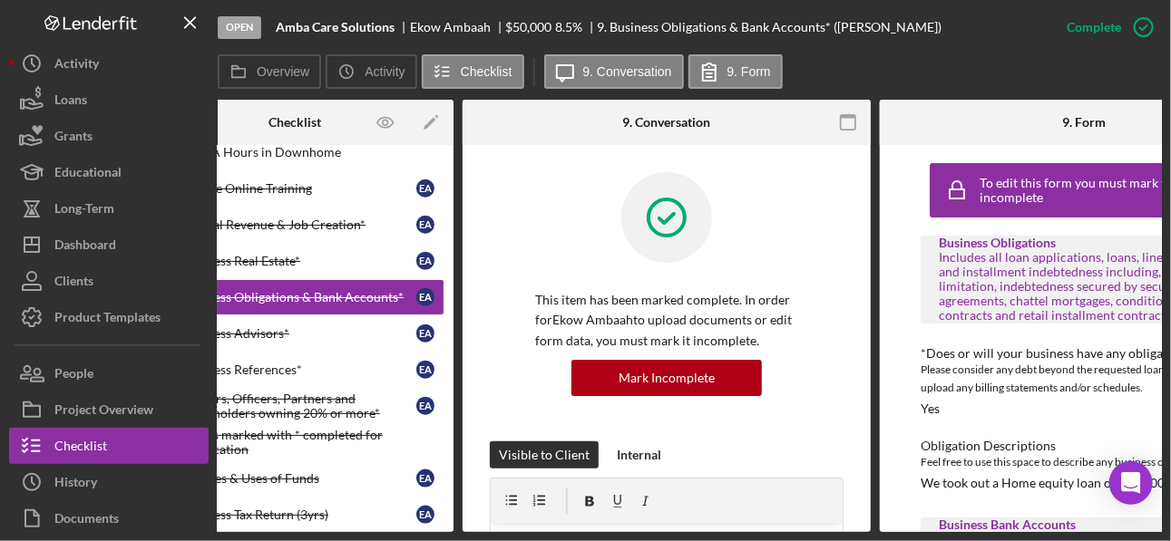
scroll to position [0, 0]
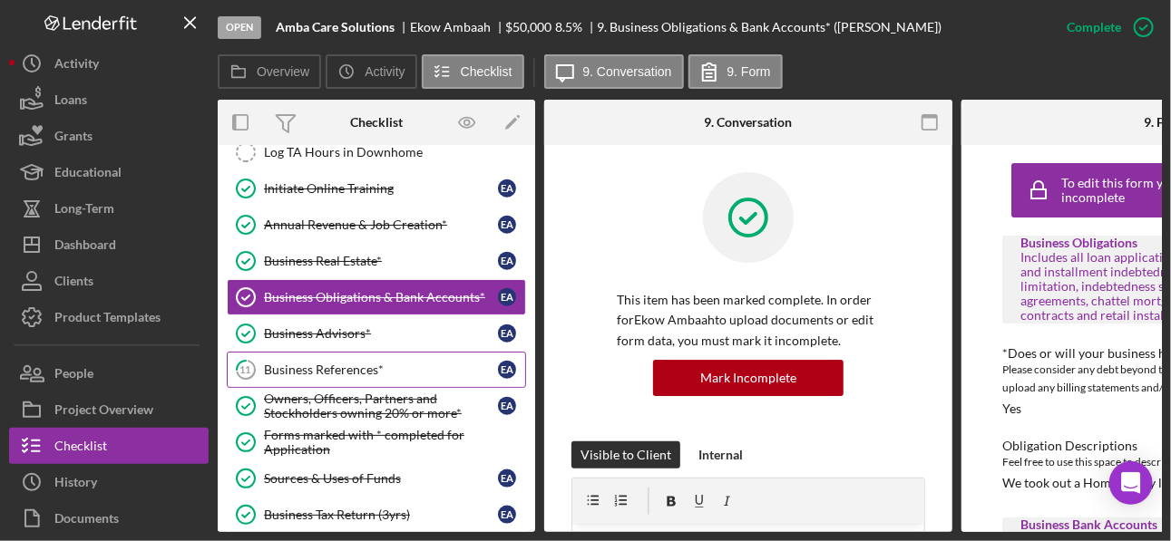
click at [315, 363] on div "Business References*" at bounding box center [381, 370] width 234 height 15
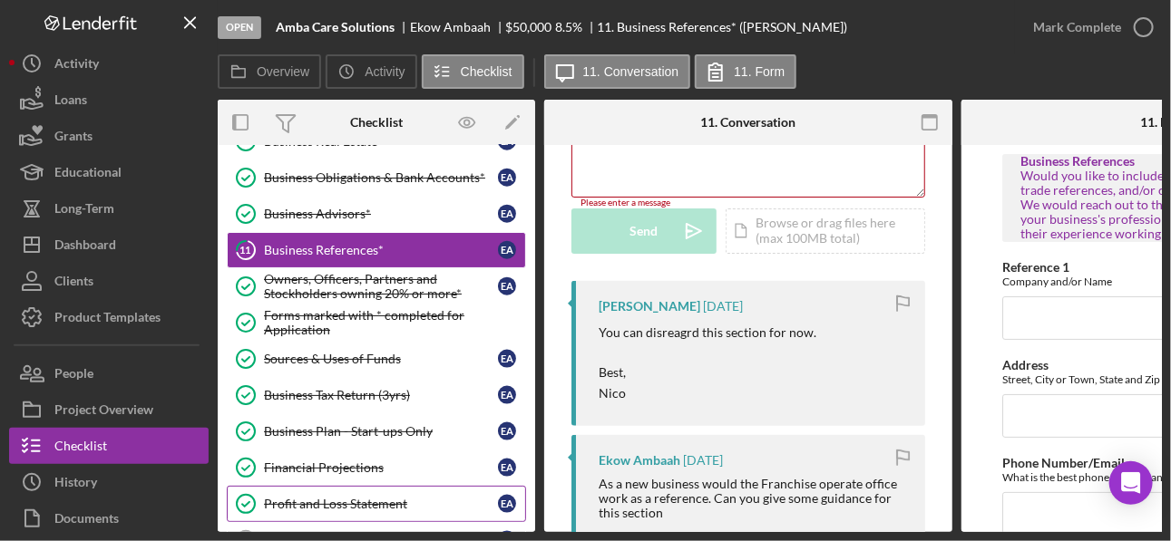
scroll to position [870, 0]
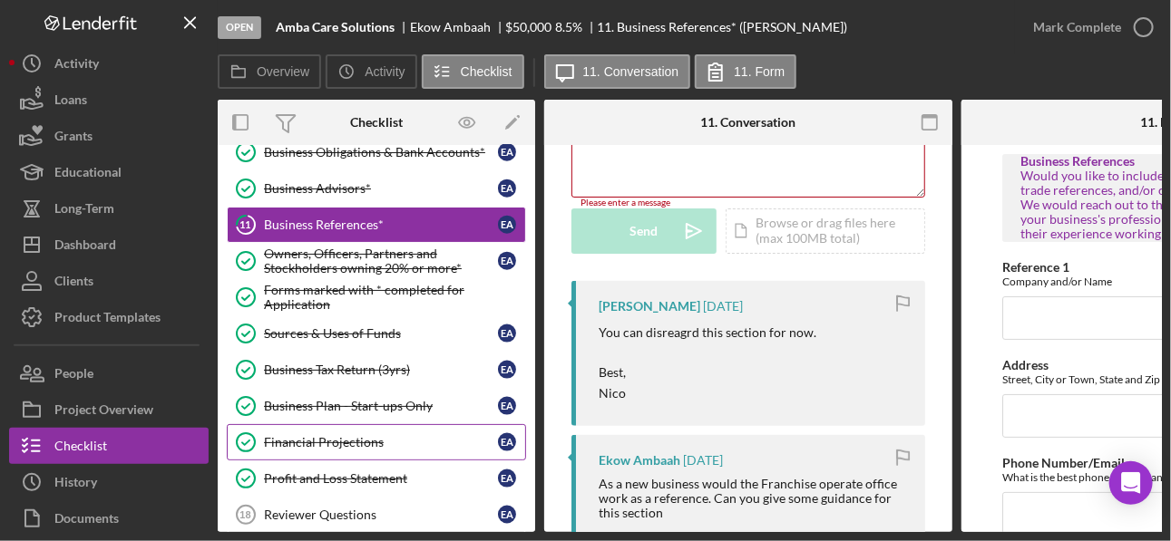
drag, startPoint x: 326, startPoint y: 442, endPoint x: 375, endPoint y: 437, distance: 49.2
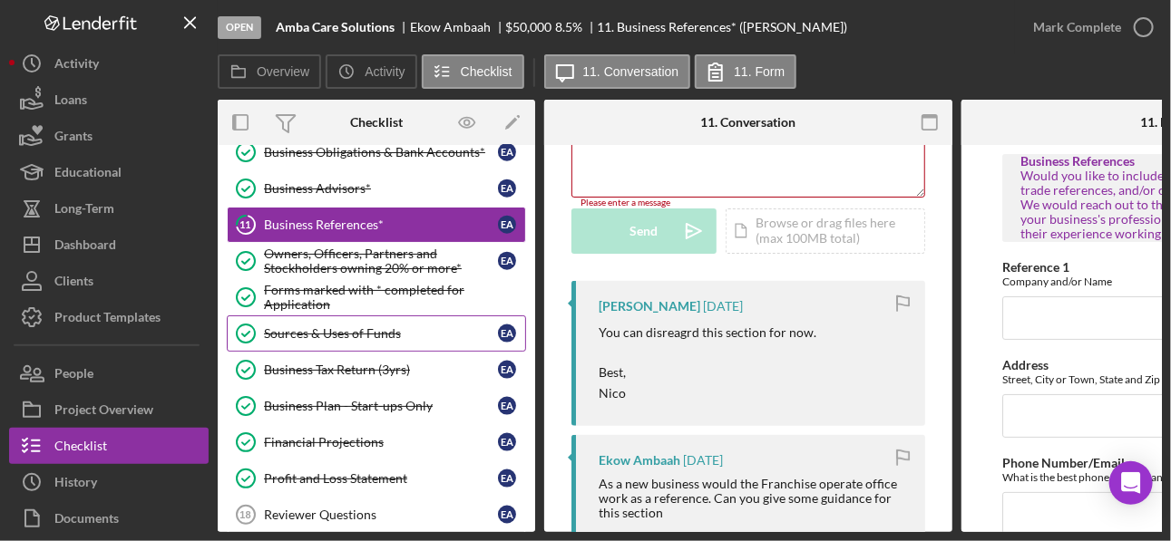
drag, startPoint x: 375, startPoint y: 437, endPoint x: 341, endPoint y: 315, distance: 127.2
click at [341, 326] on div "Sources & Uses of Funds" at bounding box center [381, 333] width 234 height 15
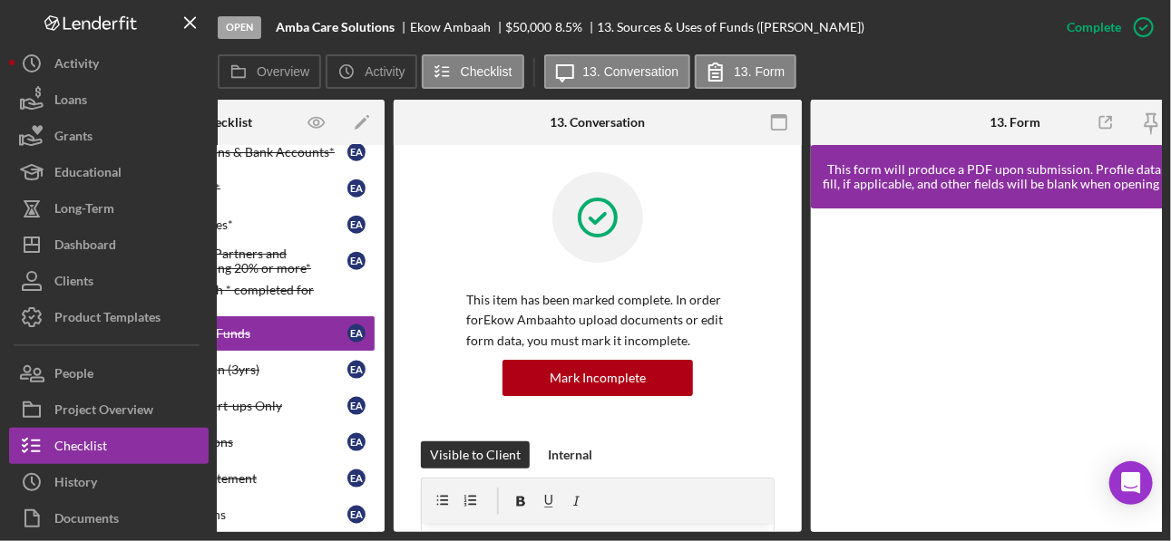
scroll to position [0, 207]
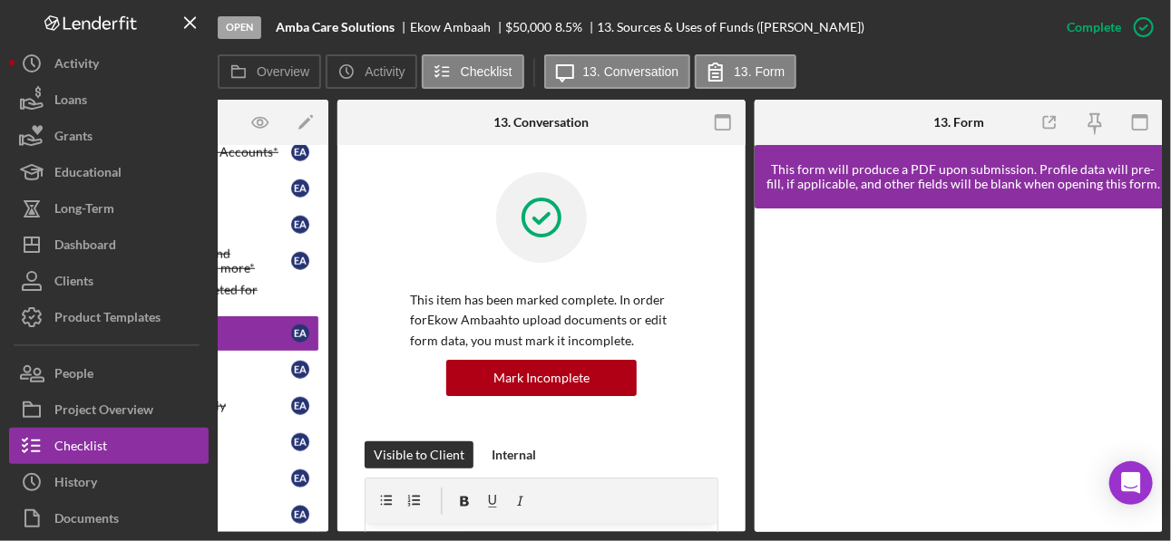
drag, startPoint x: 773, startPoint y: 433, endPoint x: 764, endPoint y: 393, distance: 41.8
click at [765, 392] on div at bounding box center [959, 371] width 408 height 324
drag, startPoint x: 386, startPoint y: 533, endPoint x: 375, endPoint y: 531, distance: 11.9
click at [375, 405] on div "Open Amba Care Solutions Ekow Ambaah $50,000 $50,000 8.5 % 13. Sources & Uses o…" at bounding box center [585, 270] width 1171 height 541
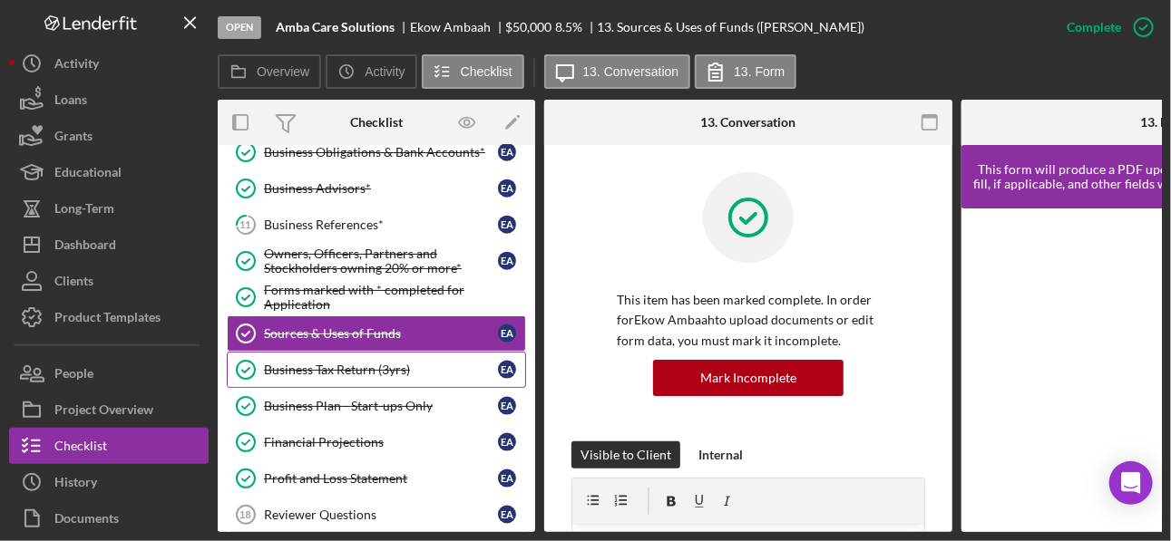
click at [317, 363] on div "Business Tax Return (3yrs)" at bounding box center [381, 370] width 234 height 15
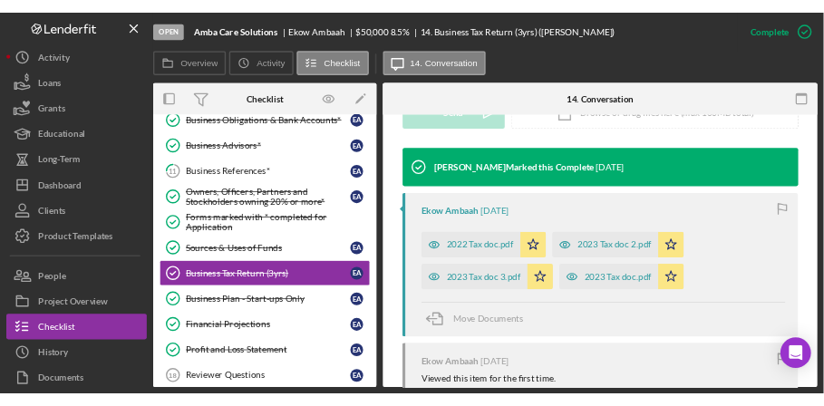
scroll to position [579, 0]
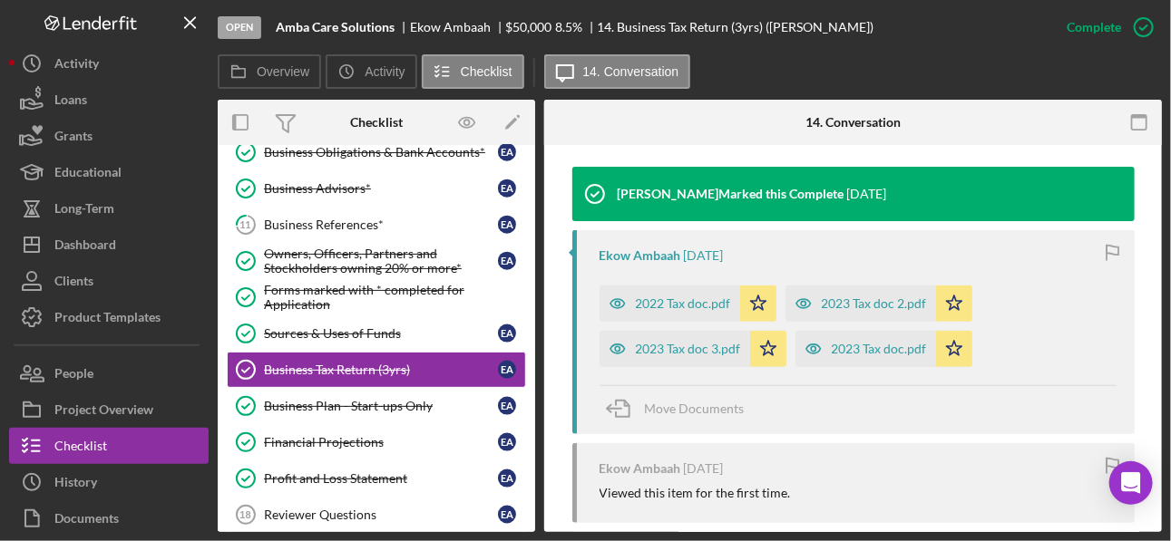
drag, startPoint x: 683, startPoint y: 346, endPoint x: 829, endPoint y: 411, distance: 159.9
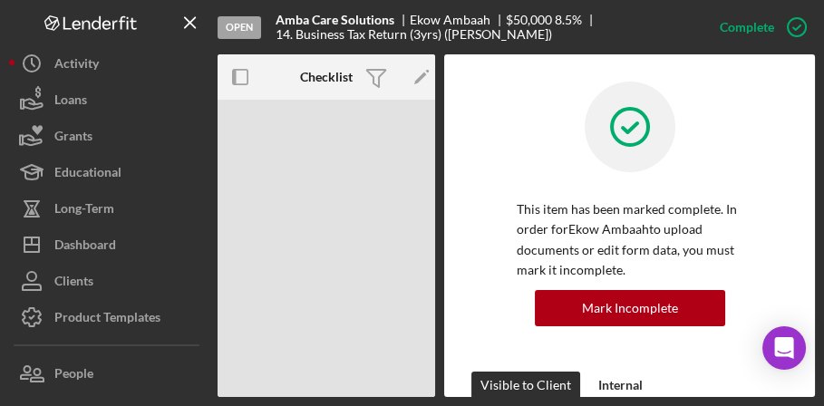
click at [750, 152] on div "This item has been marked complete. In order for Ekow Ambaah to upload document…" at bounding box center [630, 227] width 317 height 290
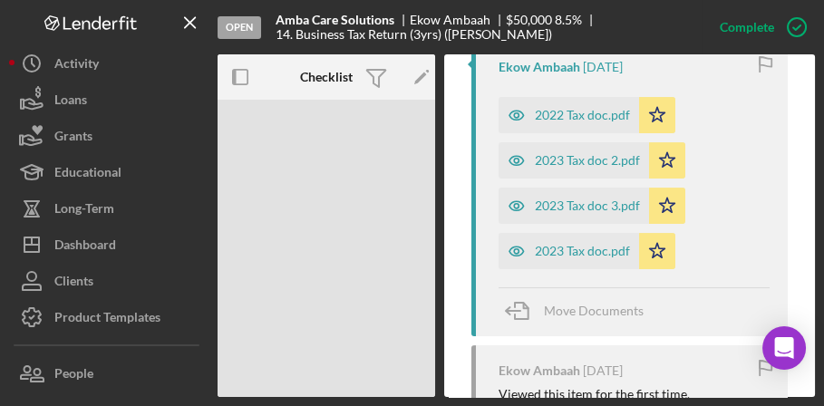
scroll to position [725, 0]
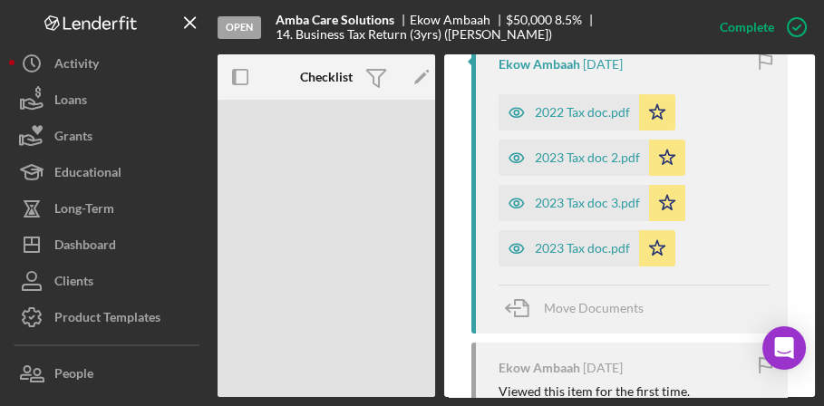
drag, startPoint x: 655, startPoint y: 213, endPoint x: 498, endPoint y: 266, distance: 165.5
drag, startPoint x: 498, startPoint y: 266, endPoint x: 667, endPoint y: 278, distance: 170.0
click at [667, 278] on div "Ekow Ambaah 3 months ago 2022 Tax doc.pdf Icon/Star 2023 Tax doc 2.pdf Icon/Sta…" at bounding box center [630, 186] width 317 height 295
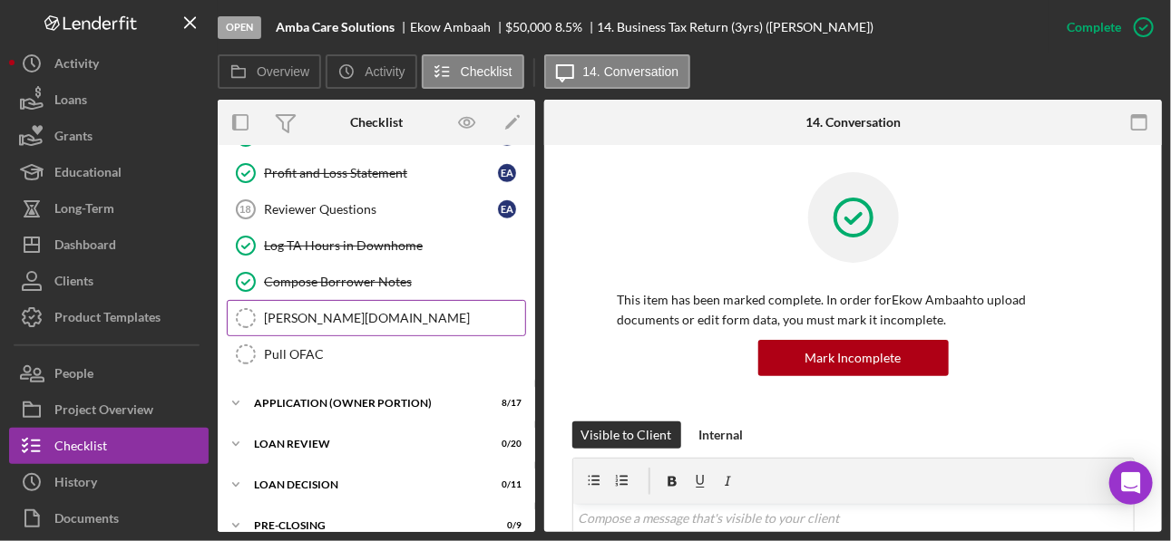
scroll to position [670, 0]
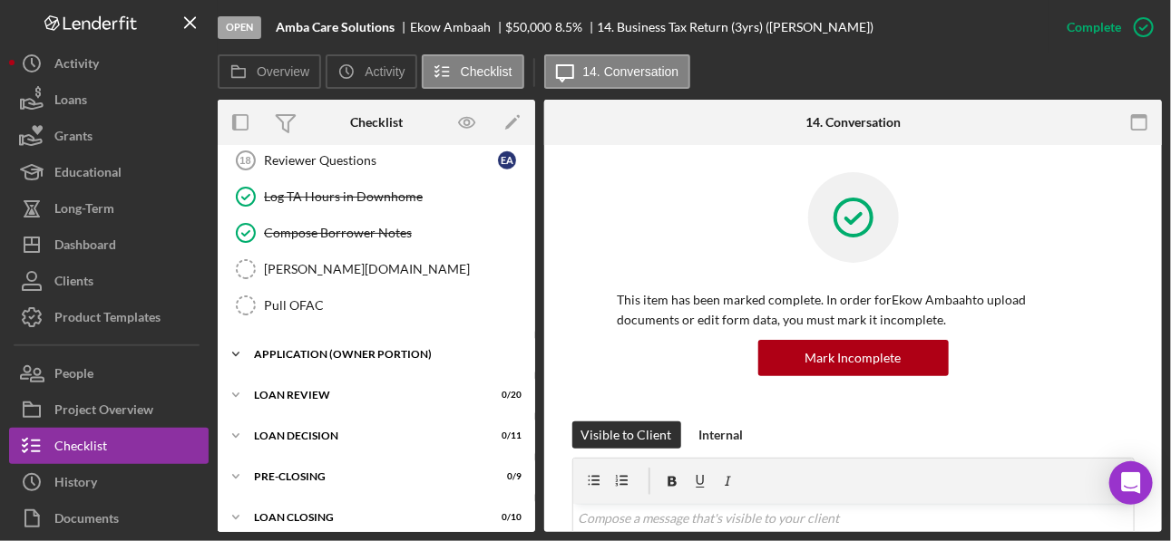
click at [340, 349] on div "APPLICATION (OWNER PORTION)" at bounding box center [383, 354] width 258 height 11
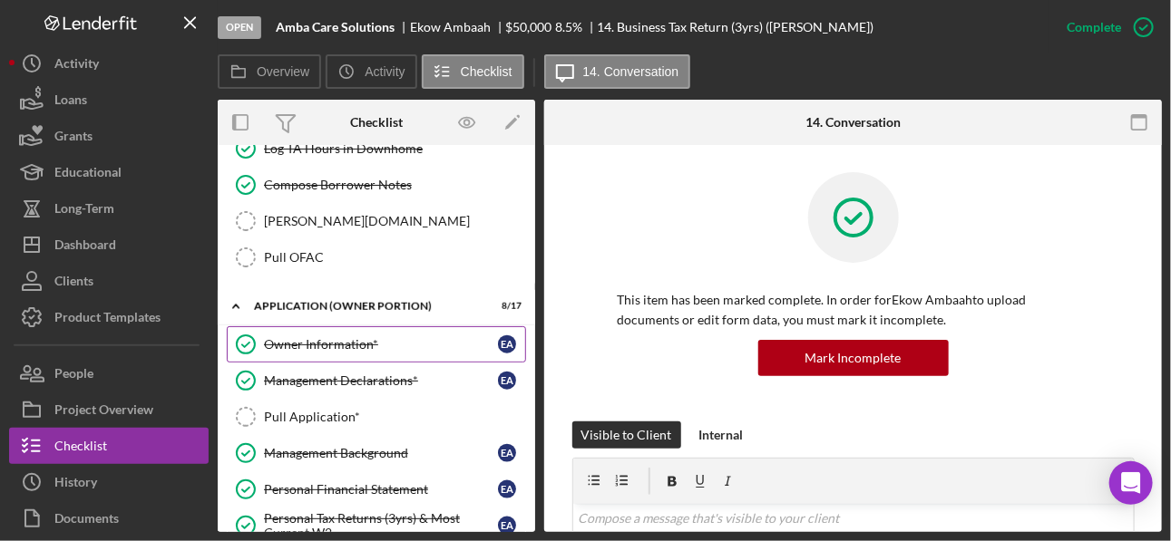
scroll to position [815, 0]
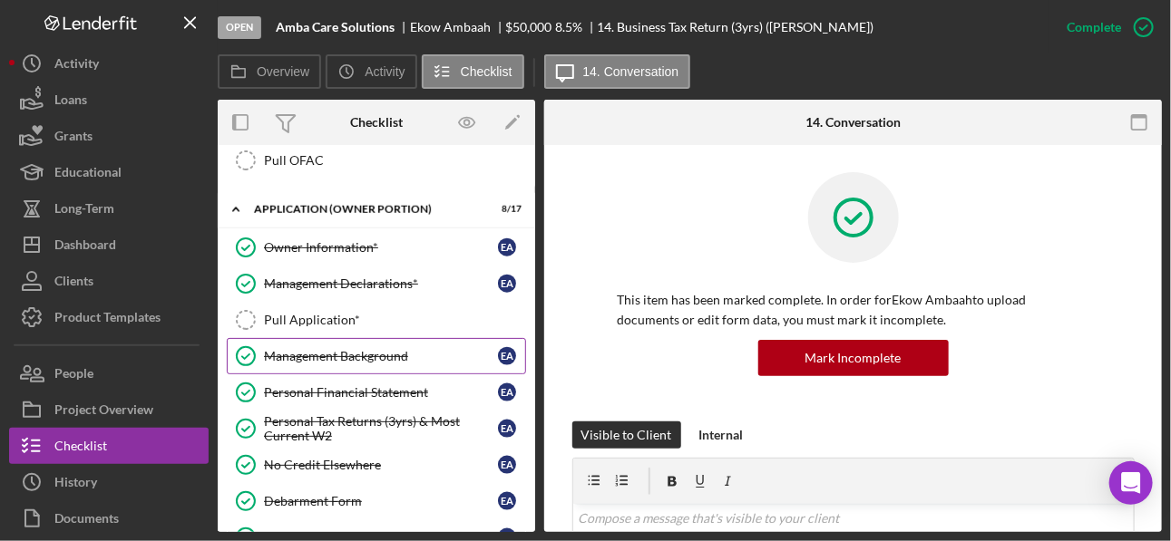
click at [335, 349] on div "Management Background" at bounding box center [381, 356] width 234 height 15
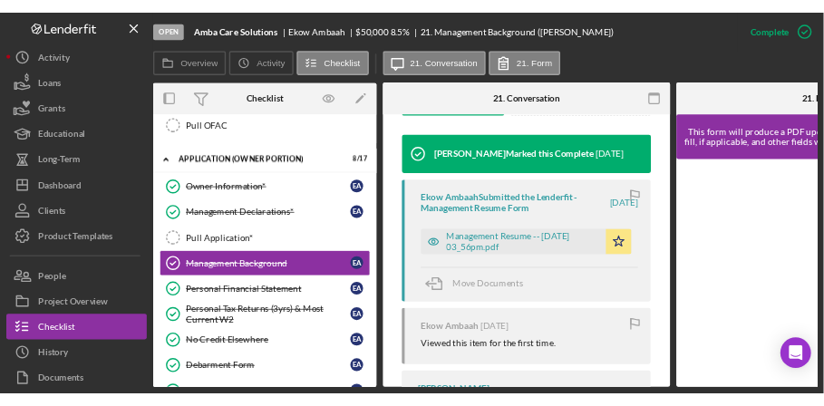
scroll to position [574, 0]
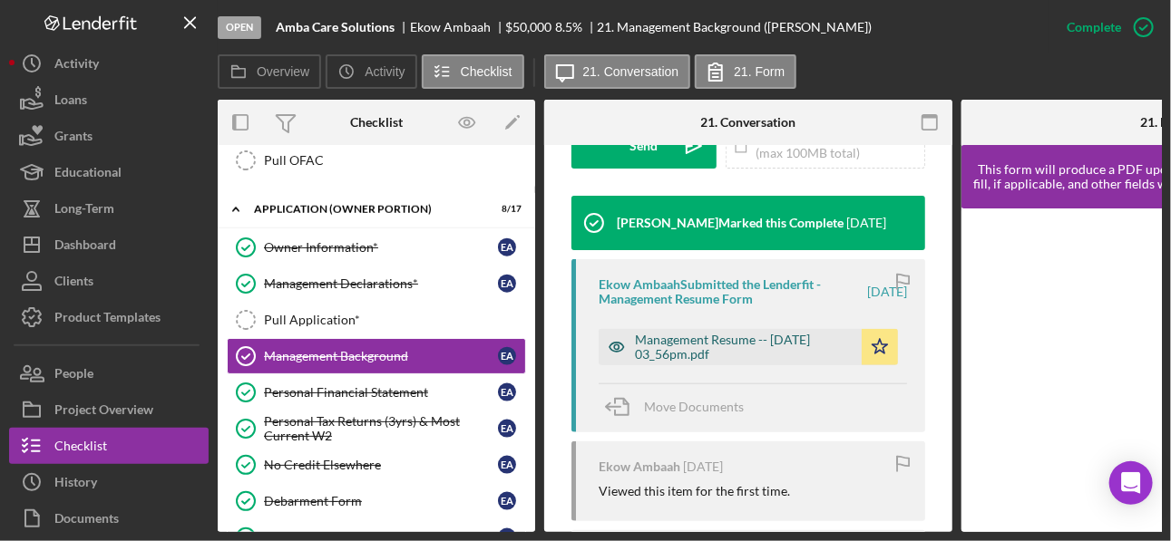
click at [681, 347] on div "Management Resume -- 2025-08-19 03_56pm.pdf" at bounding box center [744, 347] width 218 height 29
